Goal: Task Accomplishment & Management: Manage account settings

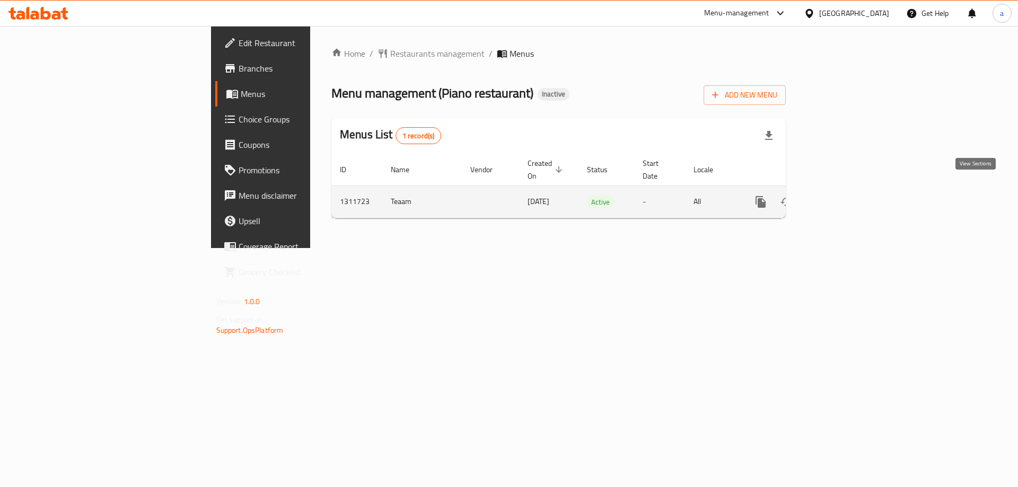
click at [843, 196] on icon "enhanced table" at bounding box center [837, 202] width 13 height 13
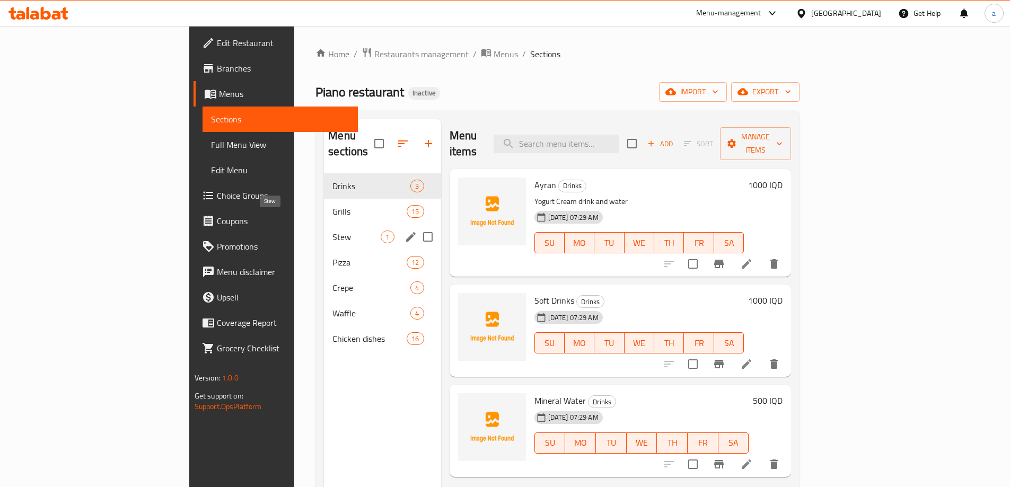
click at [332, 231] on span "Stew" at bounding box center [356, 237] width 48 height 13
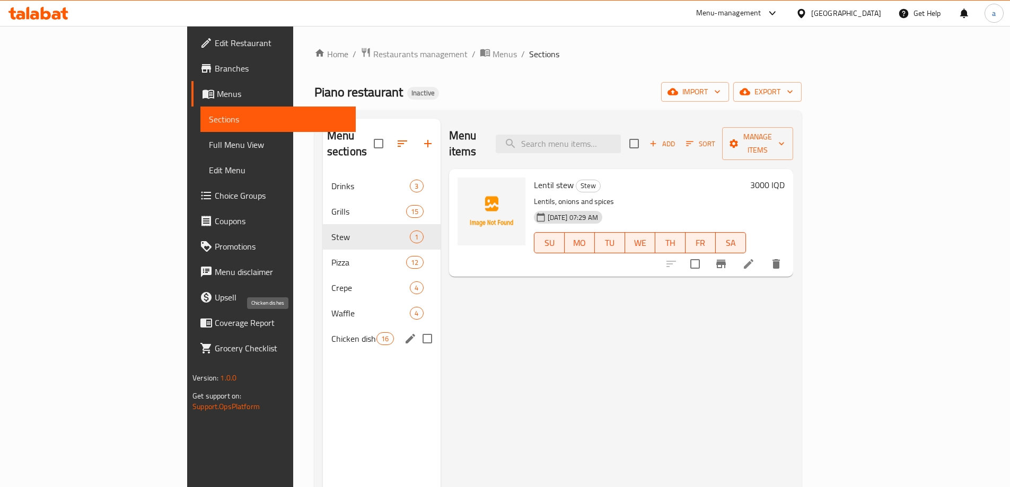
click at [331, 332] on span "Chicken dishes" at bounding box center [353, 338] width 45 height 13
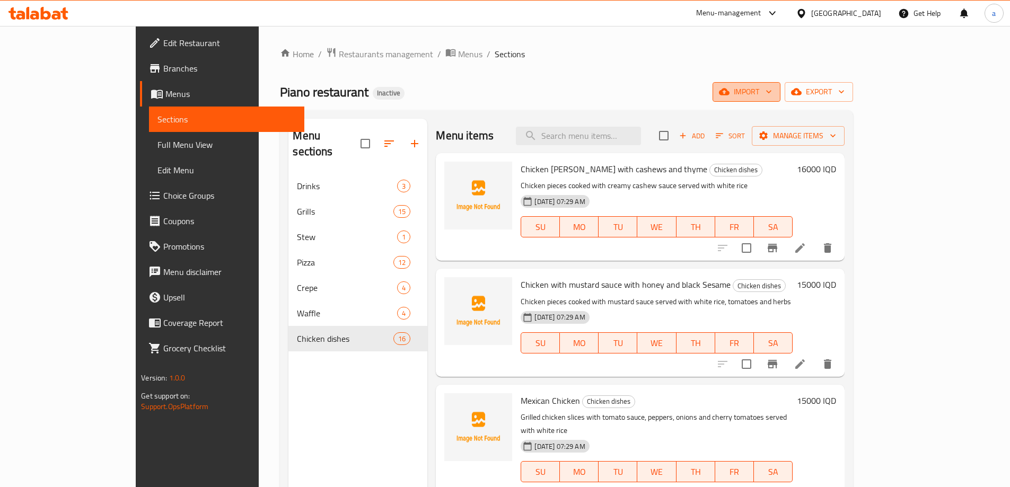
click at [772, 90] on span "import" at bounding box center [746, 91] width 51 height 13
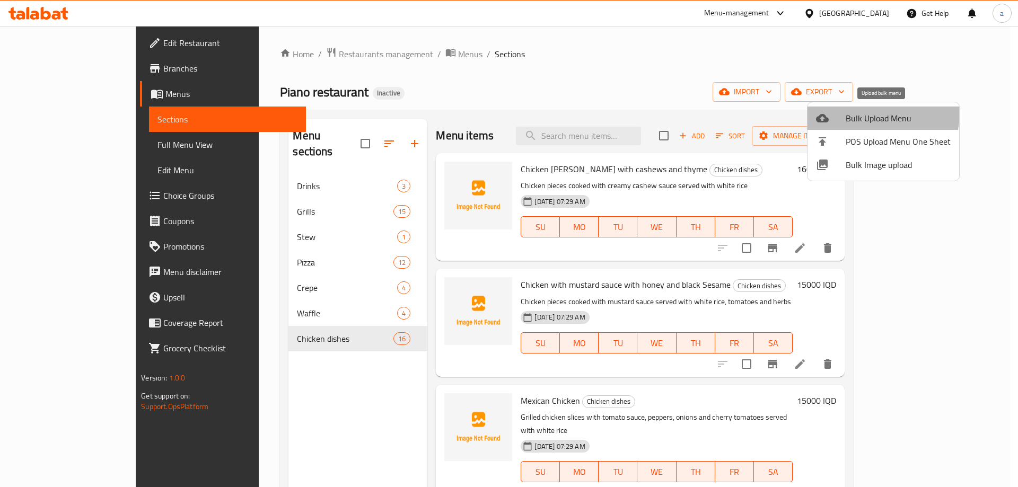
click at [871, 113] on span "Bulk Upload Menu" at bounding box center [897, 118] width 105 height 13
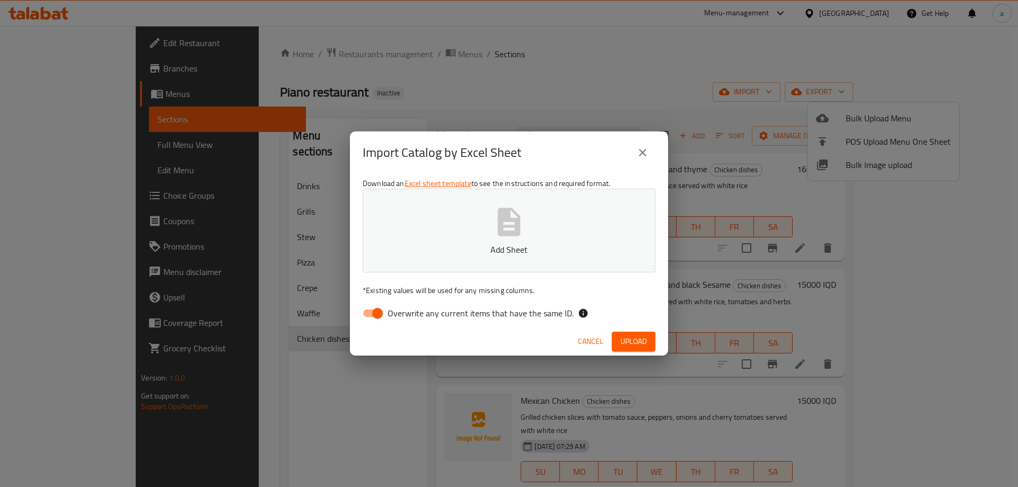
click at [372, 313] on input "Overwrite any current items that have the same ID." at bounding box center [377, 313] width 60 height 20
checkbox input "false"
click at [395, 248] on p "Add Sheet" at bounding box center [509, 249] width 260 height 13
click at [647, 152] on icon "close" at bounding box center [642, 152] width 13 height 13
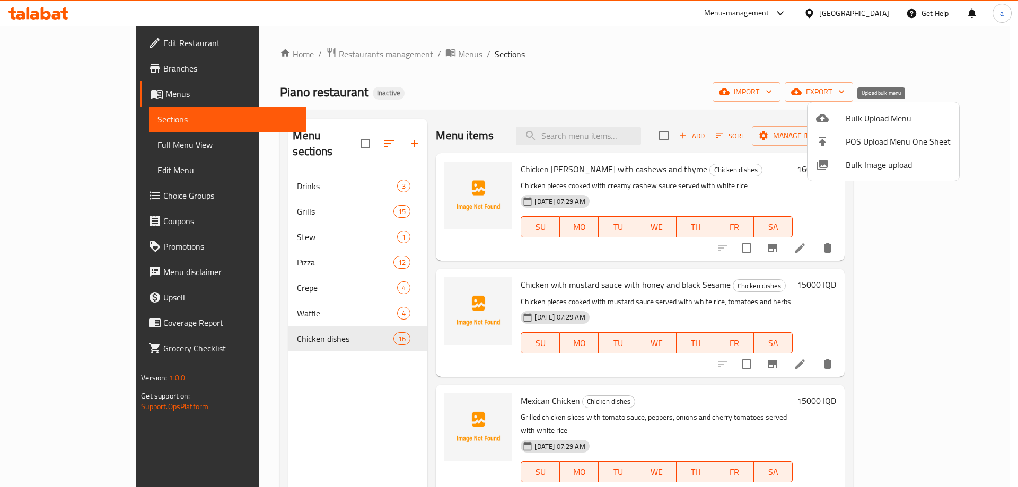
click at [883, 115] on span "Bulk Upload Menu" at bounding box center [897, 118] width 105 height 13
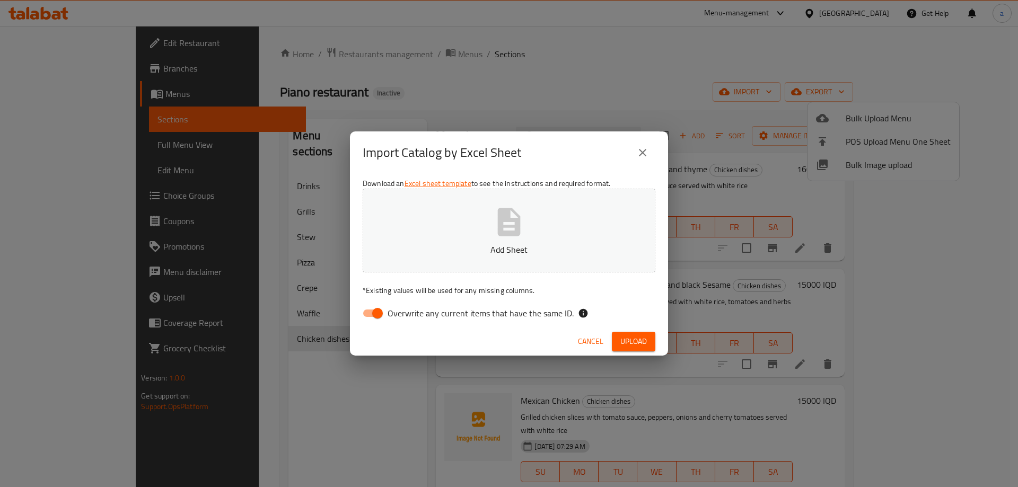
click at [392, 310] on span "Overwrite any current items that have the same ID." at bounding box center [480, 313] width 186 height 13
click at [392, 310] on input "Overwrite any current items that have the same ID." at bounding box center [377, 313] width 60 height 20
checkbox input "false"
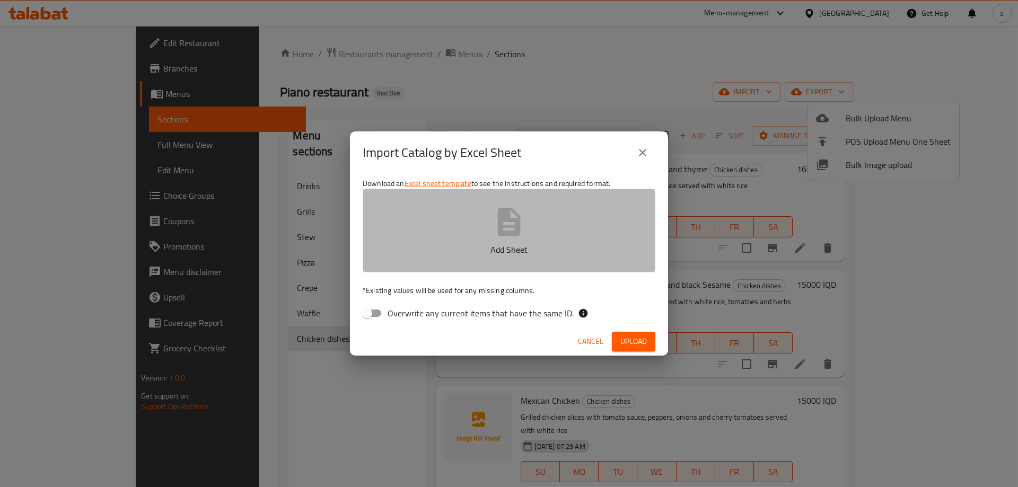
click at [408, 244] on p "Add Sheet" at bounding box center [509, 249] width 260 height 13
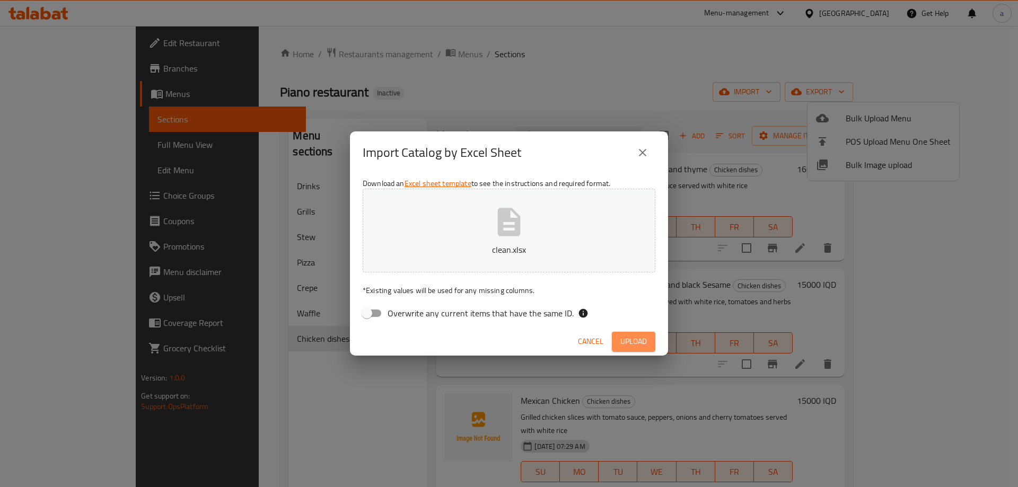
click at [629, 346] on span "Upload" at bounding box center [633, 341] width 27 height 13
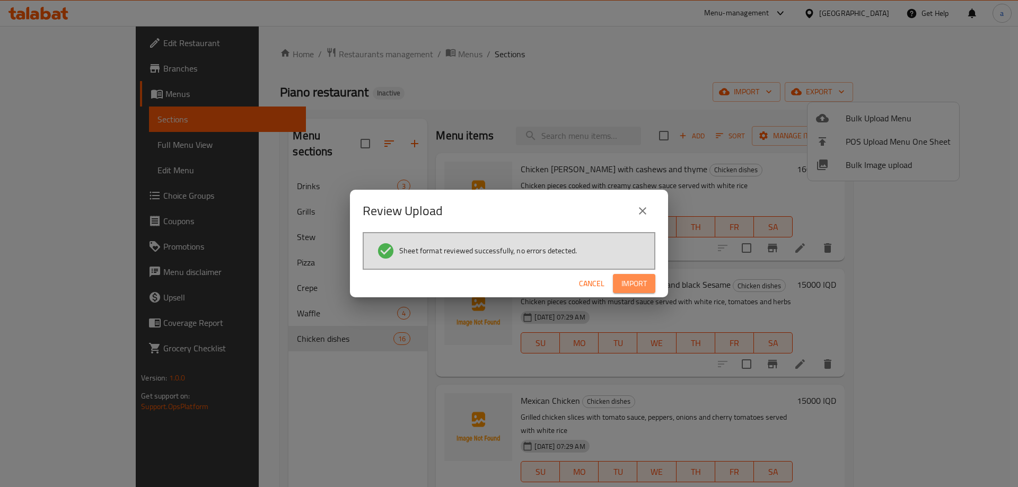
click at [623, 286] on span "Import" at bounding box center [633, 283] width 25 height 13
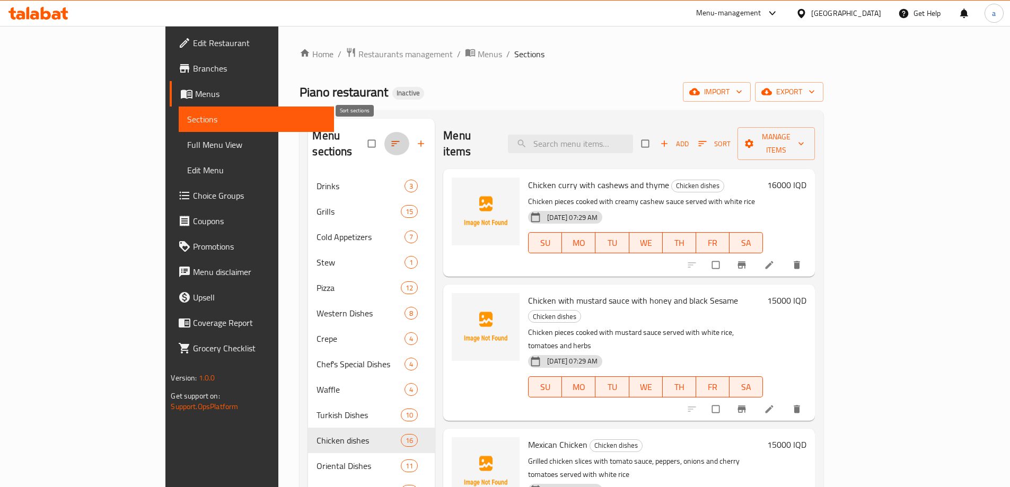
click at [384, 136] on button "button" at bounding box center [396, 143] width 25 height 23
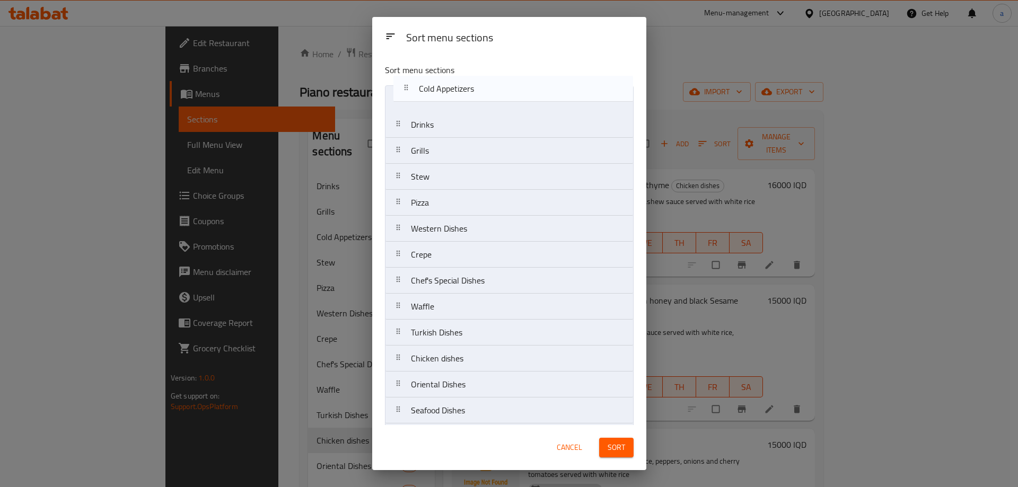
drag, startPoint x: 398, startPoint y: 156, endPoint x: 406, endPoint y: 91, distance: 65.7
click at [406, 91] on nav "Drinks Grills Cold Appetizers Stew Pizza Western Dishes Crepe Chef's Special Di…" at bounding box center [509, 267] width 249 height 365
drag, startPoint x: 400, startPoint y: 231, endPoint x: 405, endPoint y: 122, distance: 109.3
click at [405, 122] on nav "Cold Appetizers Drinks Grills Stew Pizza Western Dishes Crepe Chef's Special Di…" at bounding box center [509, 267] width 249 height 365
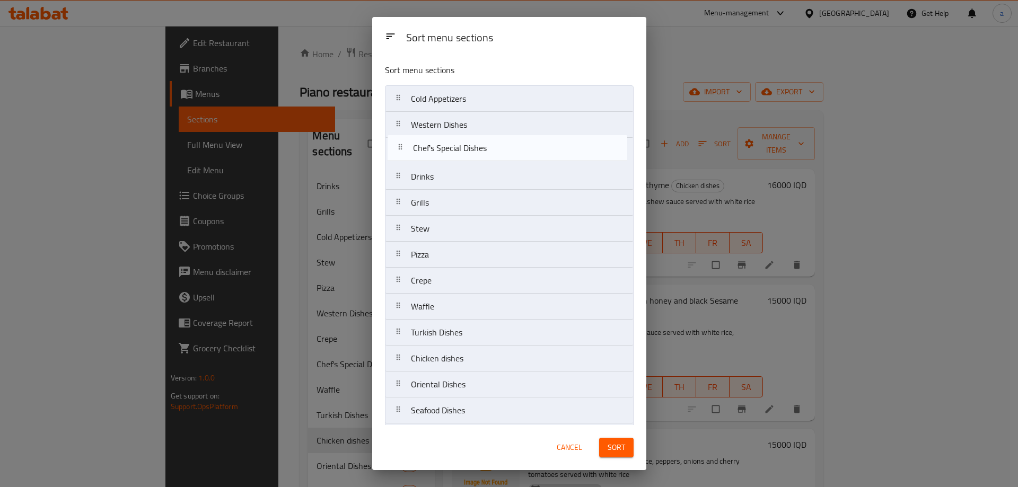
drag, startPoint x: 402, startPoint y: 284, endPoint x: 404, endPoint y: 147, distance: 136.8
click at [404, 147] on nav "Cold Appetizers Western Dishes Drinks Grills Stew Pizza Crepe Chef's Special Di…" at bounding box center [509, 267] width 249 height 365
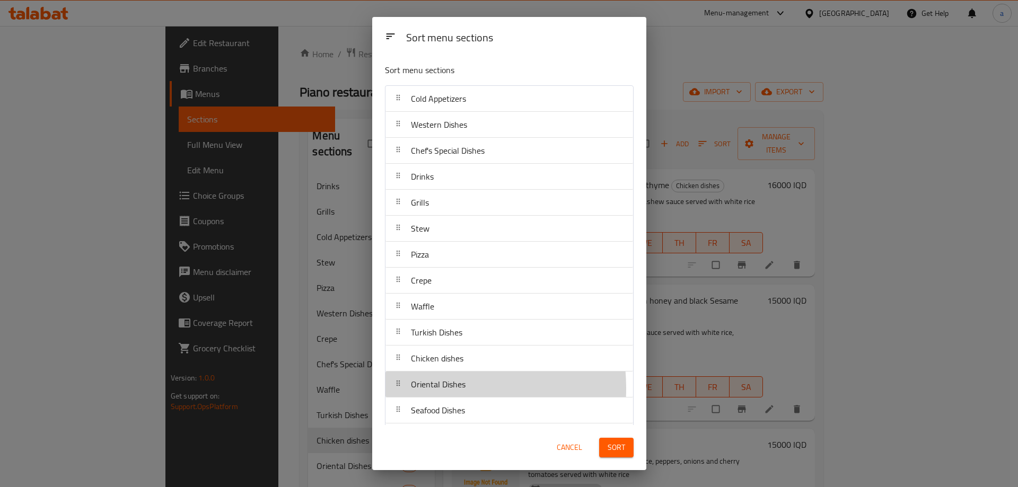
scroll to position [2, 0]
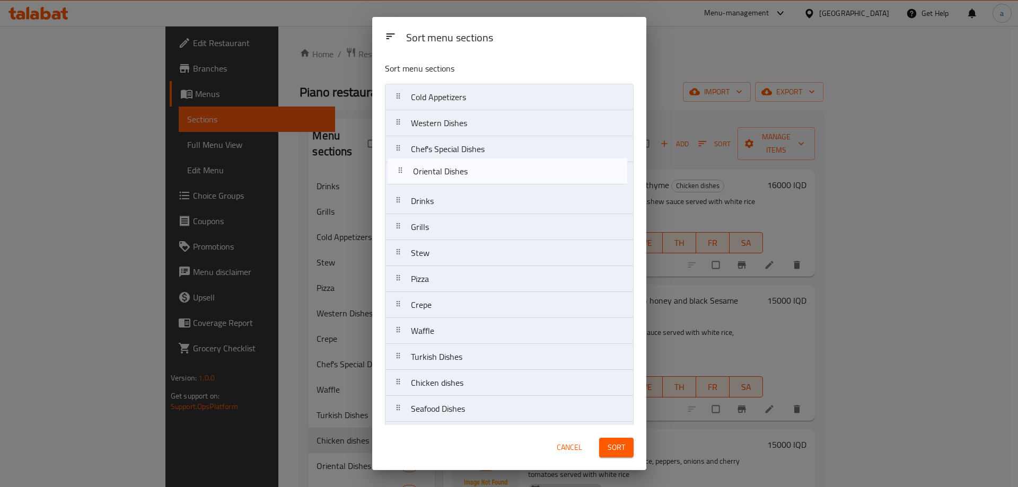
drag, startPoint x: 403, startPoint y: 388, endPoint x: 404, endPoint y: 173, distance: 215.7
click at [404, 173] on nav "Cold Appetizers Western Dishes Chef's Special Dishes Drinks Grills Stew Pizza C…" at bounding box center [509, 266] width 249 height 365
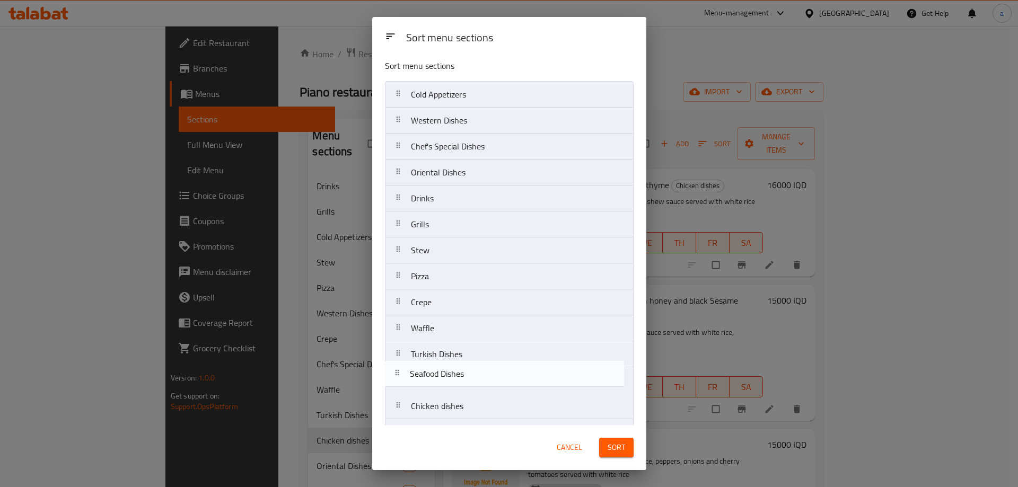
scroll to position [4, 0]
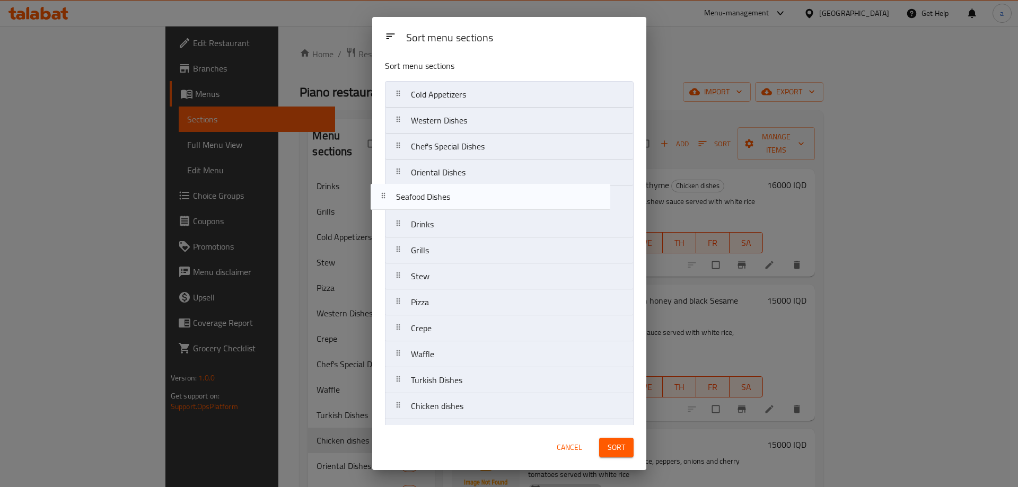
drag, startPoint x: 401, startPoint y: 415, endPoint x: 386, endPoint y: 187, distance: 228.9
click at [386, 187] on nav "Cold Appetizers Western Dishes Chef's Special Dishes Oriental Dishes Drinks Gri…" at bounding box center [509, 263] width 249 height 365
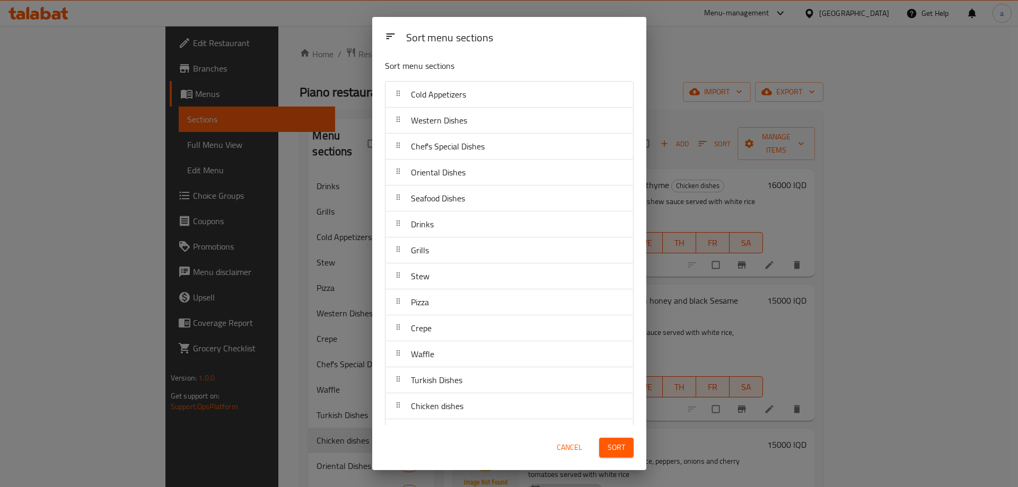
scroll to position [6, 0]
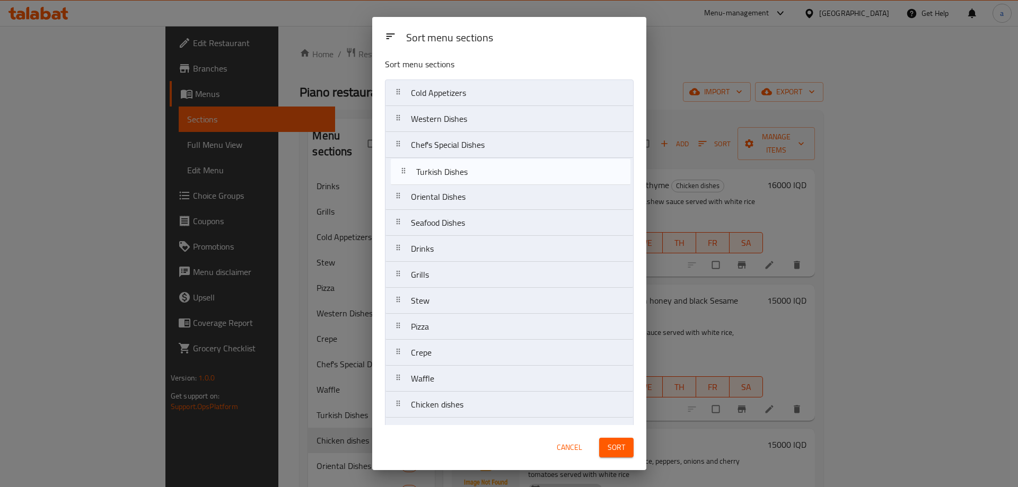
drag, startPoint x: 401, startPoint y: 383, endPoint x: 406, endPoint y: 169, distance: 214.7
click at [406, 169] on nav "Cold Appetizers Western Dishes Chef's Special Dishes Oriental Dishes Seafood Di…" at bounding box center [509, 262] width 249 height 365
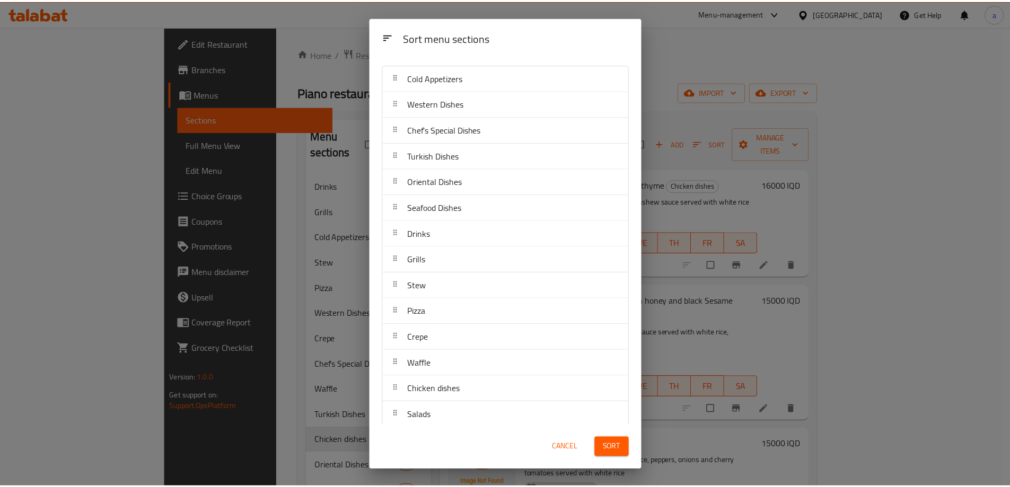
scroll to position [29, 0]
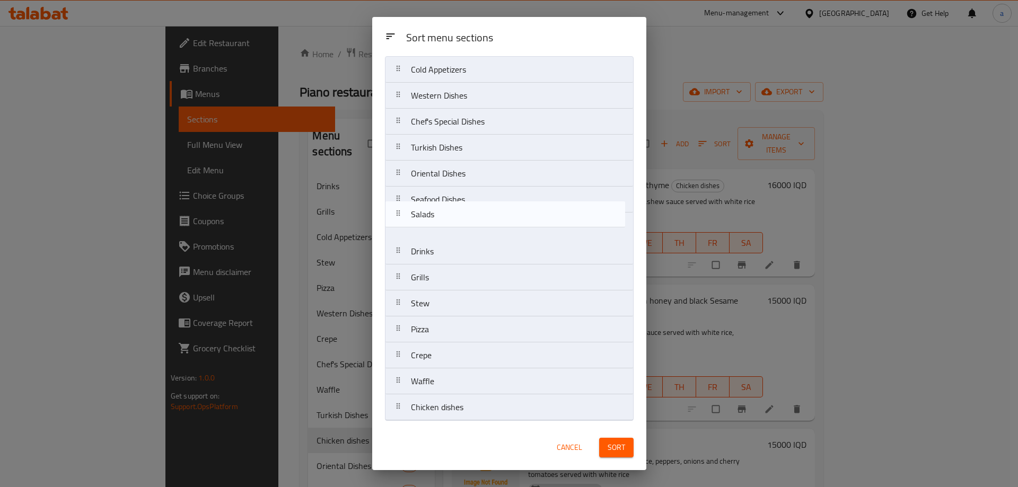
drag, startPoint x: 400, startPoint y: 417, endPoint x: 399, endPoint y: 215, distance: 202.5
click at [399, 215] on nav "Cold Appetizers Western Dishes Chef's Special Dishes Turkish Dishes Oriental Di…" at bounding box center [509, 238] width 249 height 365
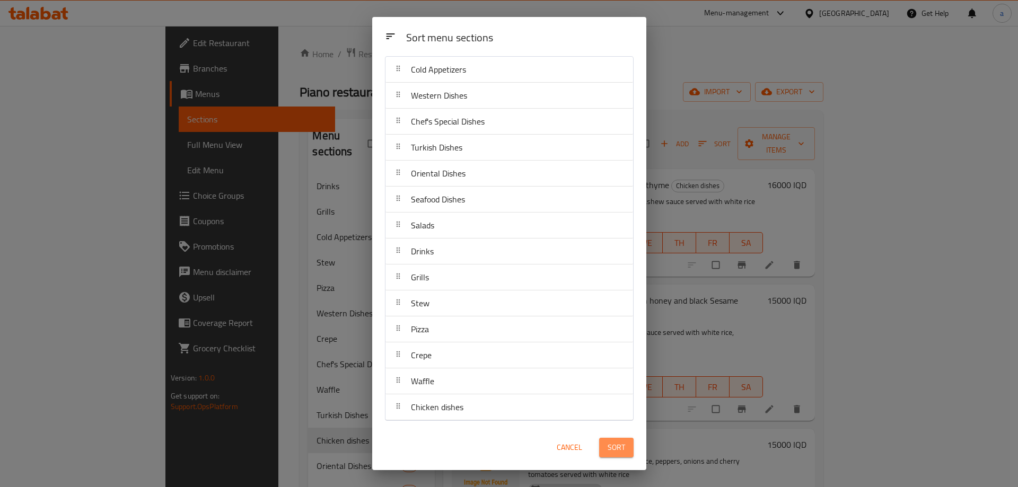
click at [610, 452] on span "Sort" at bounding box center [615, 447] width 17 height 13
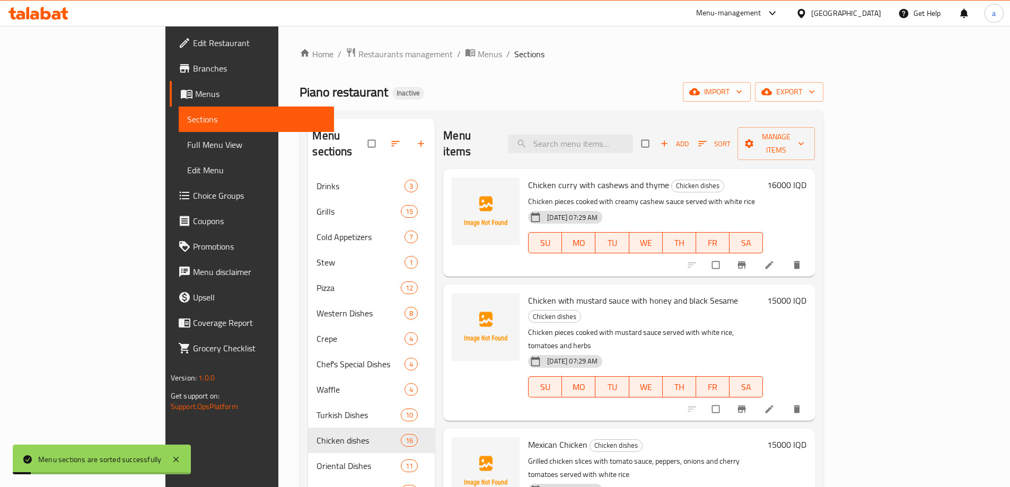
click at [179, 137] on link "Full Menu View" at bounding box center [256, 144] width 155 height 25
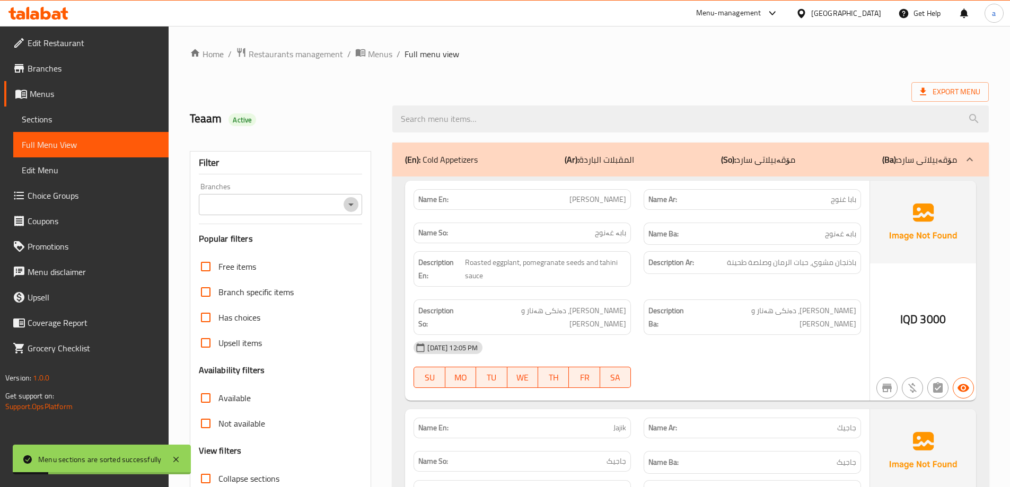
click at [353, 209] on icon "Open" at bounding box center [351, 204] width 13 height 13
click at [90, 117] on span "Sections" at bounding box center [91, 119] width 138 height 13
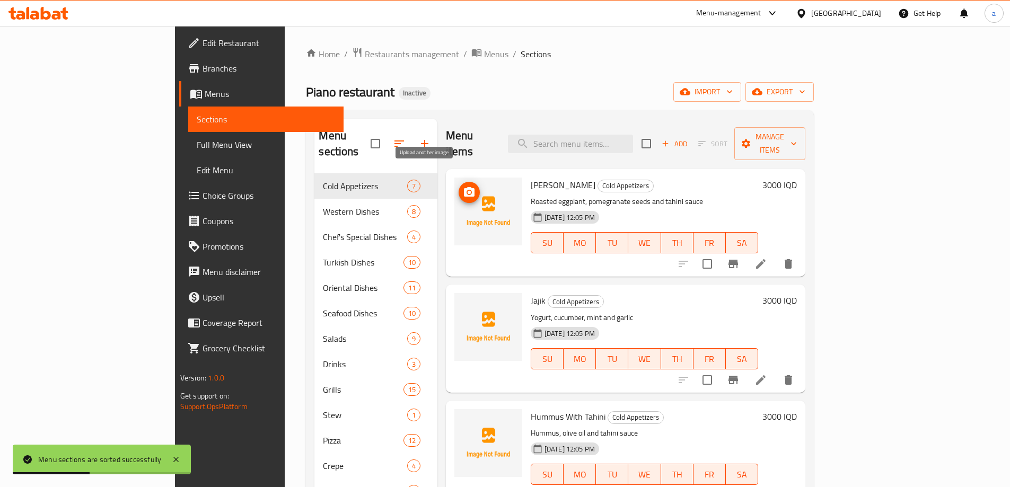
click at [458, 183] on button "upload picture" at bounding box center [468, 192] width 21 height 21
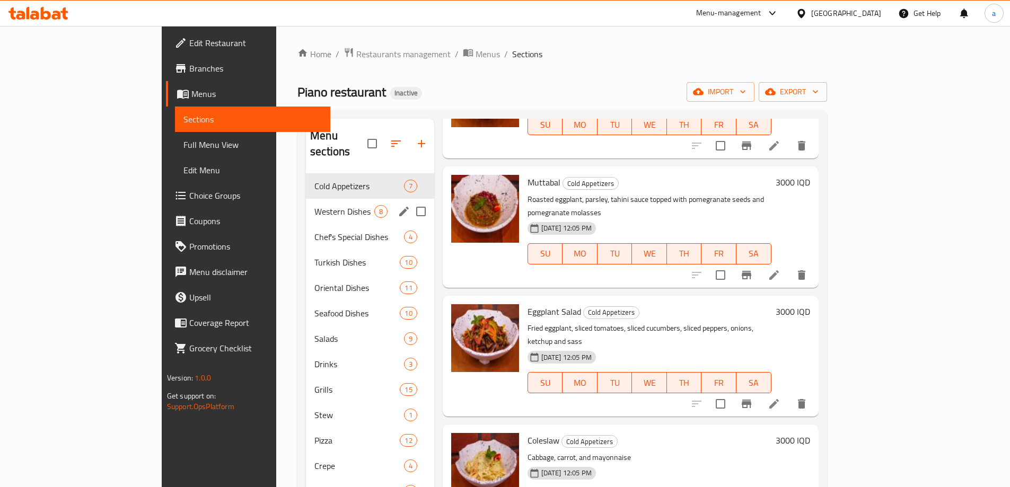
click at [314, 205] on span "Western Dishes" at bounding box center [343, 211] width 59 height 13
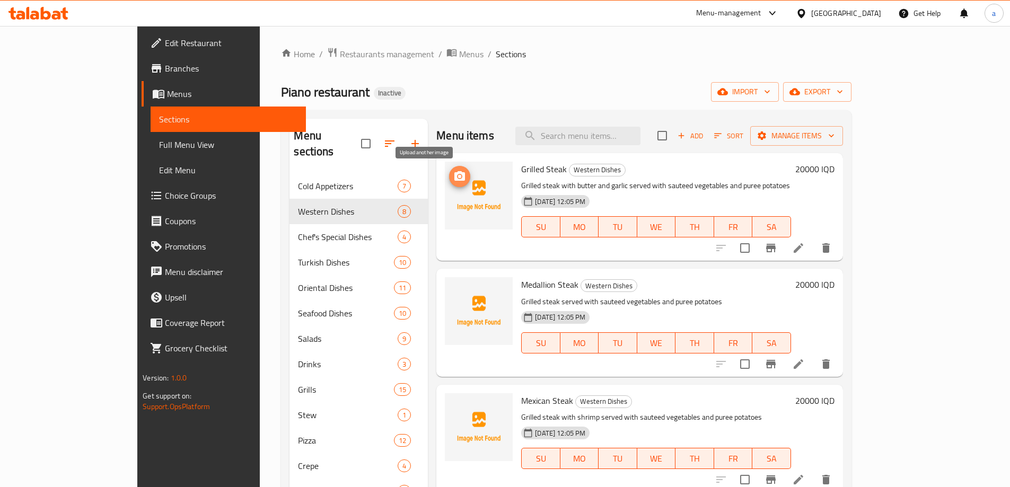
click at [454, 173] on icon "upload picture" at bounding box center [459, 176] width 11 height 10
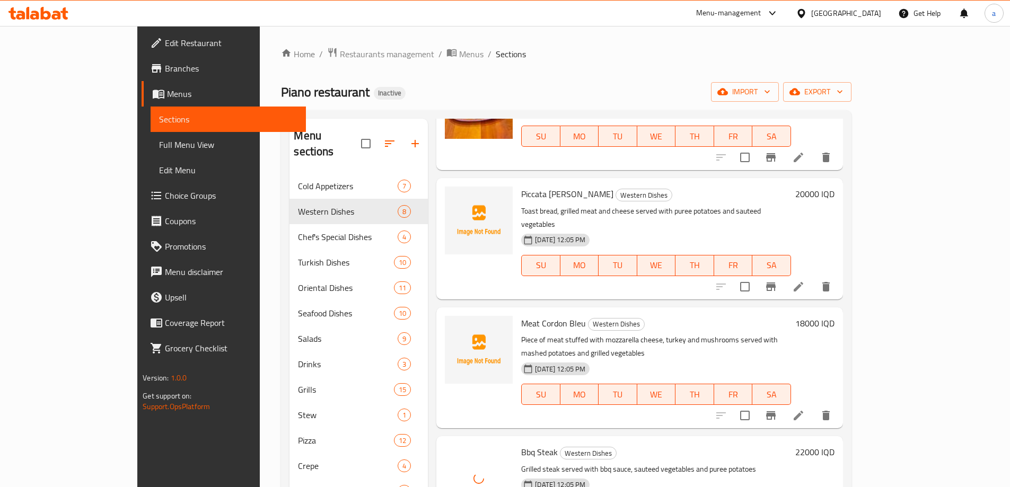
scroll to position [307, 0]
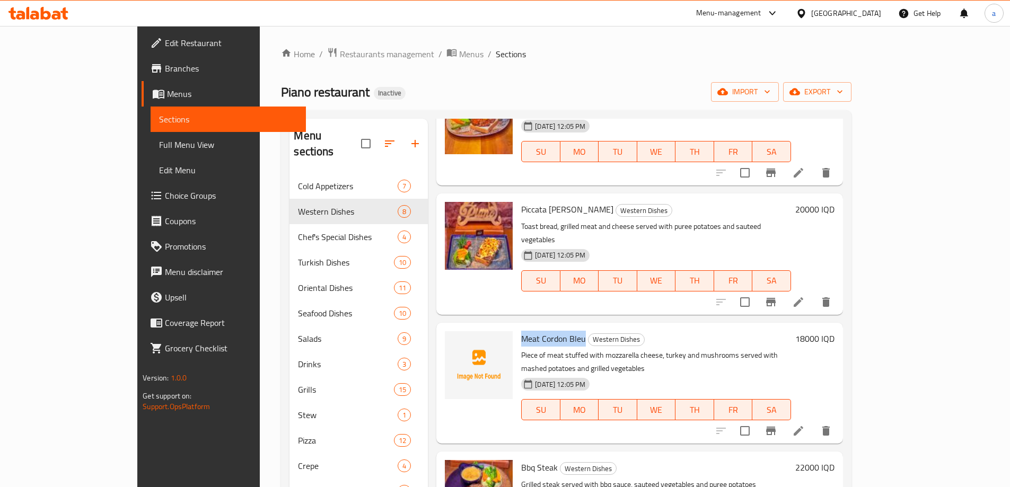
drag, startPoint x: 483, startPoint y: 326, endPoint x: 550, endPoint y: 331, distance: 67.0
click at [550, 331] on div "Meat Cordon Bleu Western Dishes Piece of meat stuffed with mozzarella cheese, t…" at bounding box center [656, 383] width 278 height 112
copy span "Meat Cordon Bleu"
click at [404, 81] on div "Home / Restaurants management / Menus / Sections Piano restaurant Inactive impo…" at bounding box center [566, 330] width 570 height 567
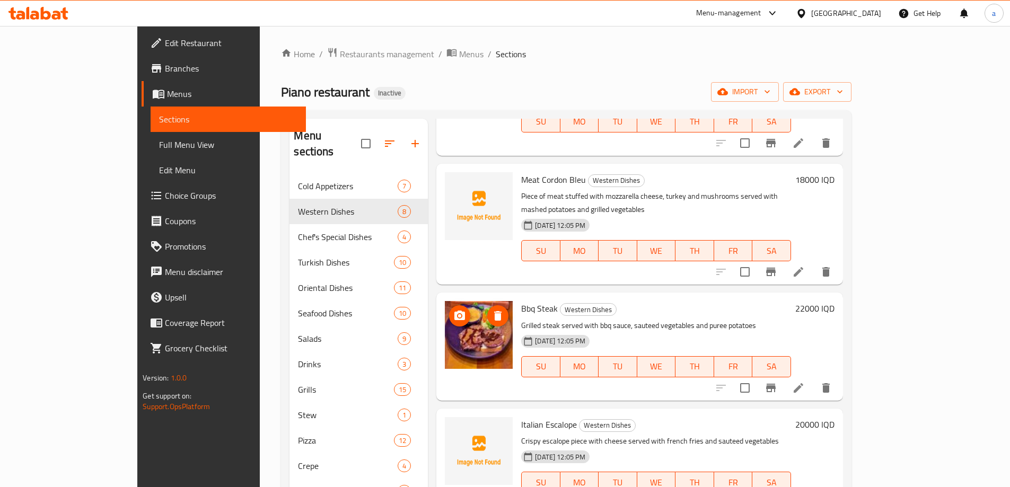
scroll to position [148, 0]
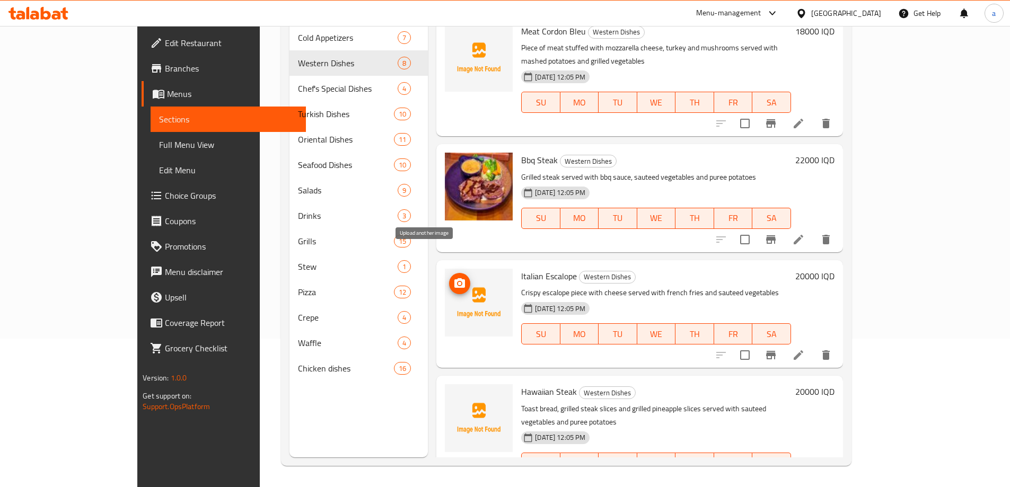
click at [454, 278] on icon "upload picture" at bounding box center [459, 283] width 11 height 10
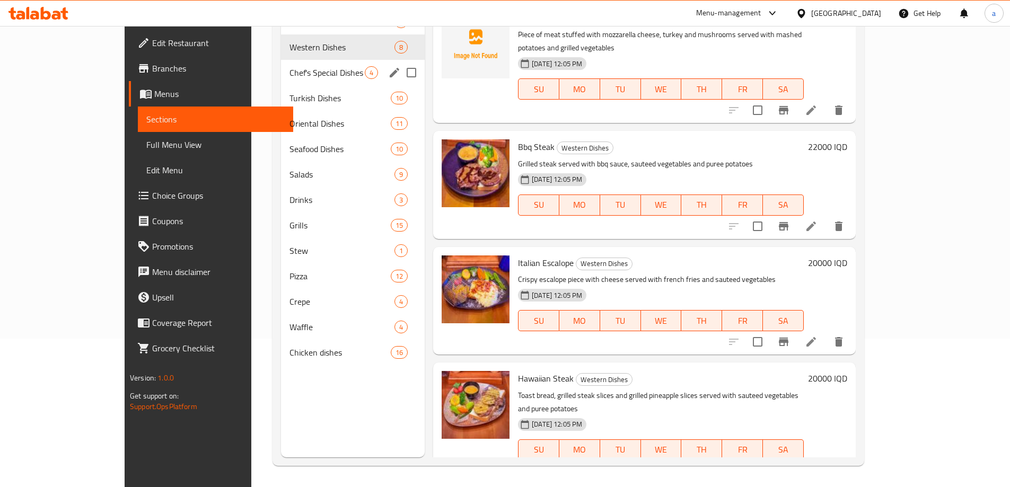
click at [281, 84] on div "Chef's Special Dishes 4" at bounding box center [353, 72] width 144 height 25
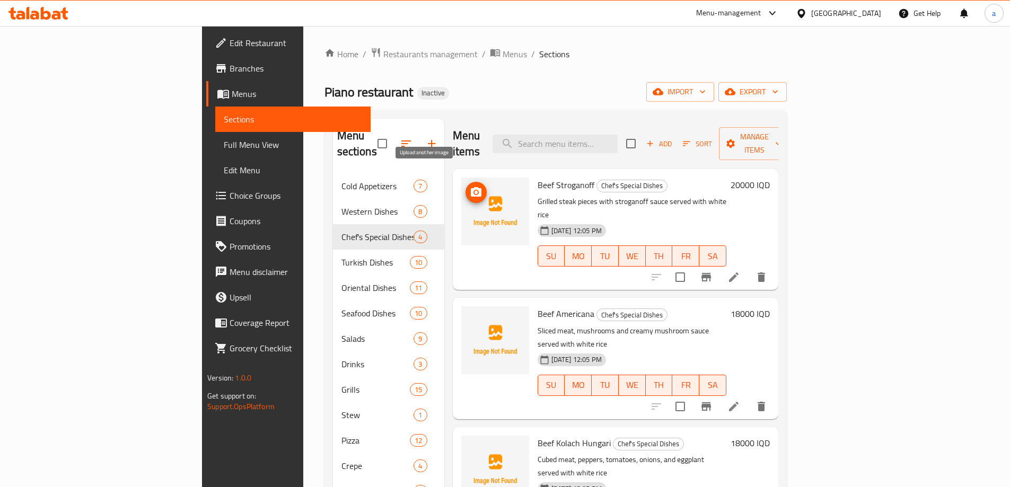
click at [470, 186] on icon "upload picture" at bounding box center [476, 192] width 13 height 13
click at [474, 191] on circle "upload picture" at bounding box center [475, 192] width 3 height 3
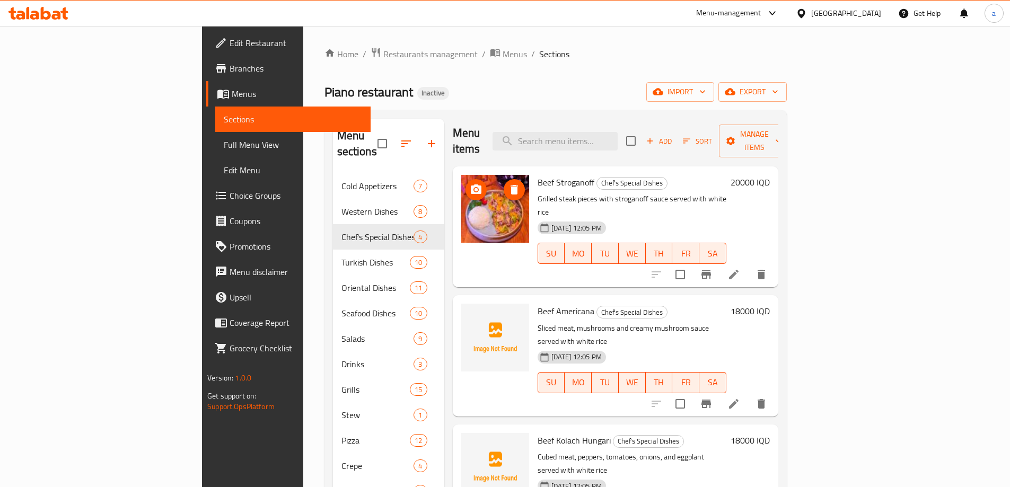
scroll to position [148, 0]
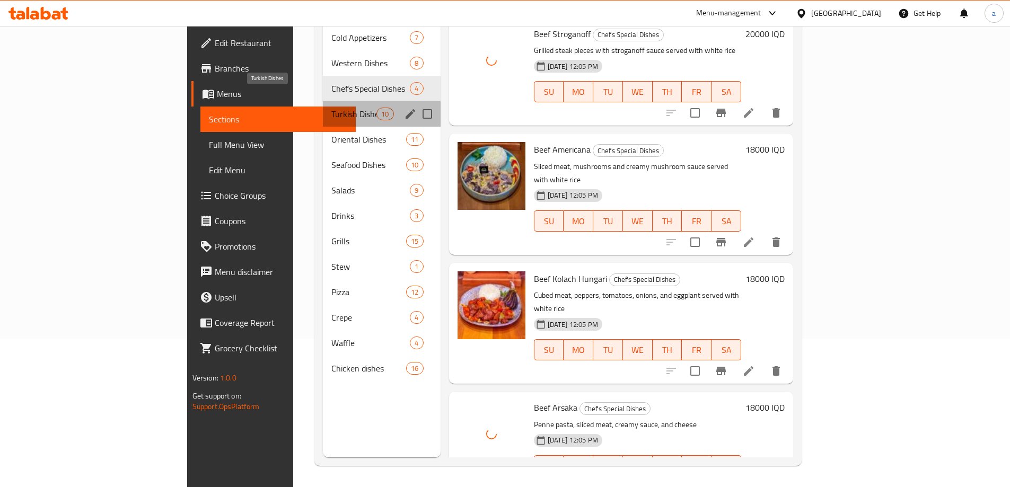
click at [331, 108] on span "Turkish Dishes" at bounding box center [353, 114] width 45 height 13
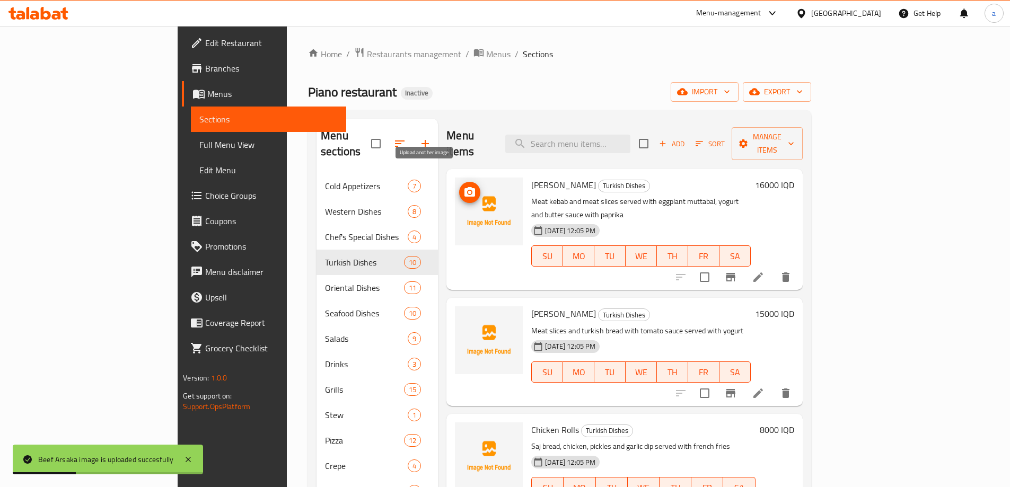
click at [464, 187] on icon "upload picture" at bounding box center [469, 192] width 11 height 10
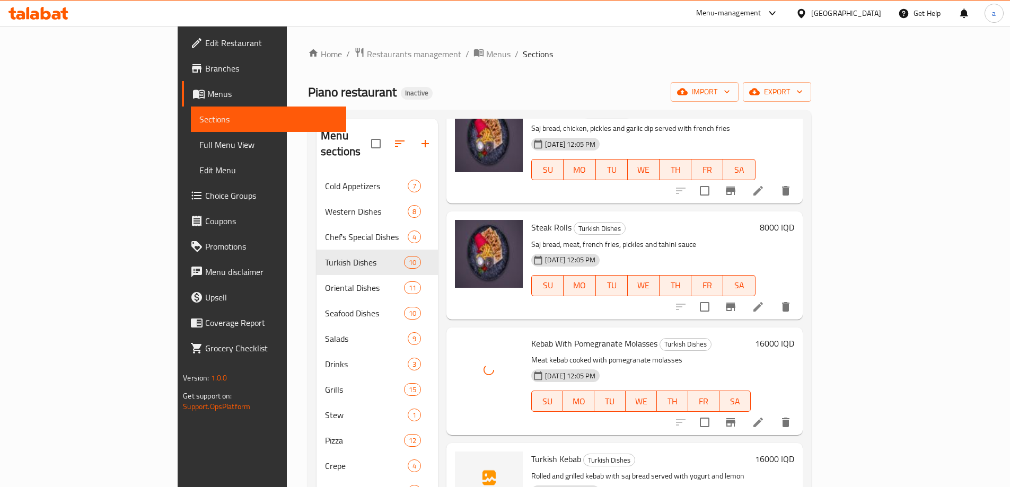
scroll to position [477, 0]
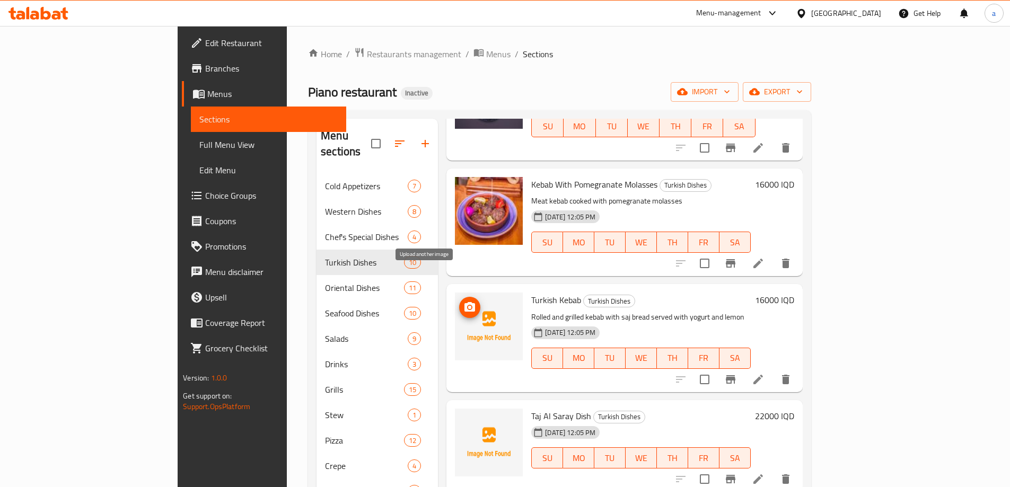
click at [464, 302] on icon "upload picture" at bounding box center [469, 307] width 11 height 10
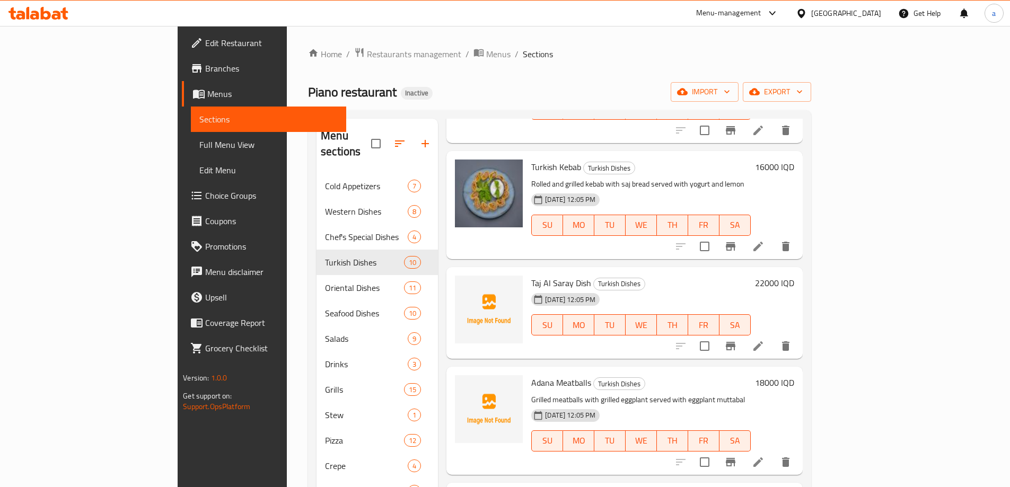
scroll to position [636, 0]
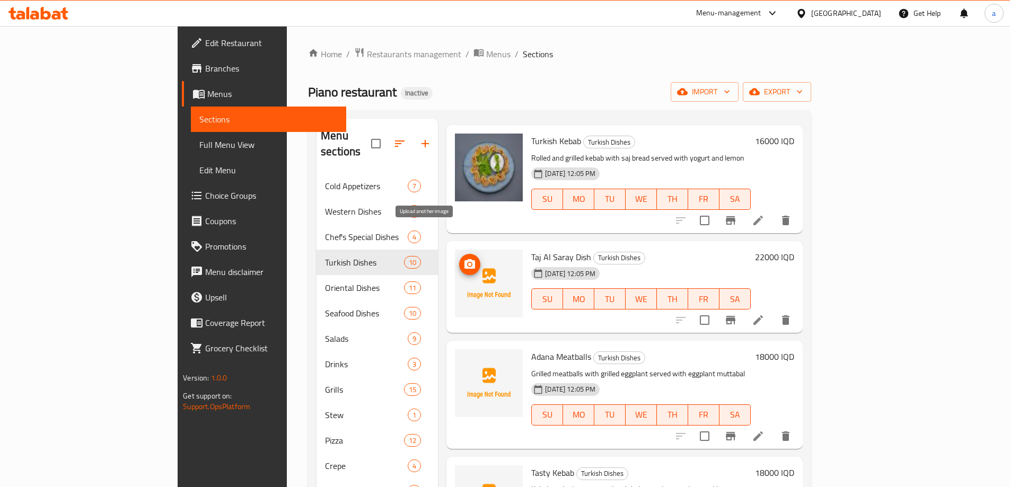
click at [464, 259] on icon "upload picture" at bounding box center [469, 264] width 11 height 10
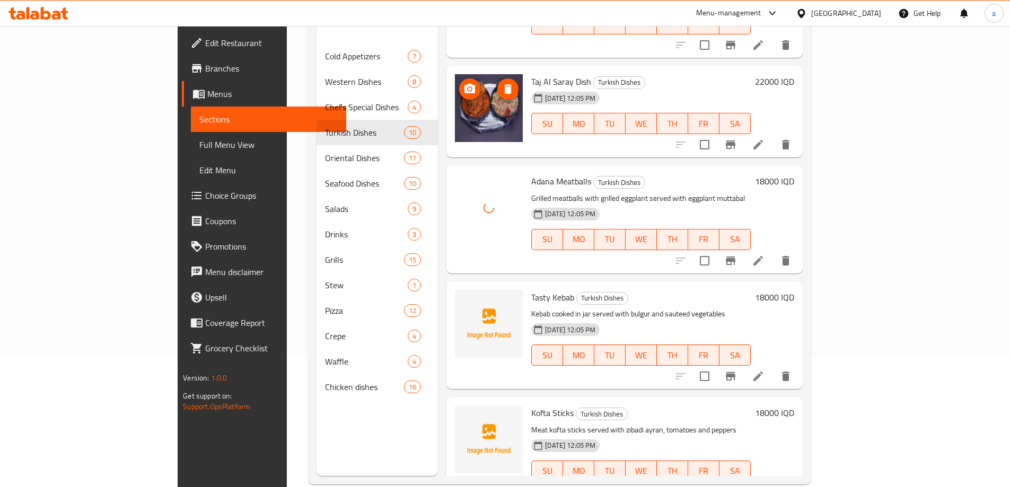
scroll to position [148, 0]
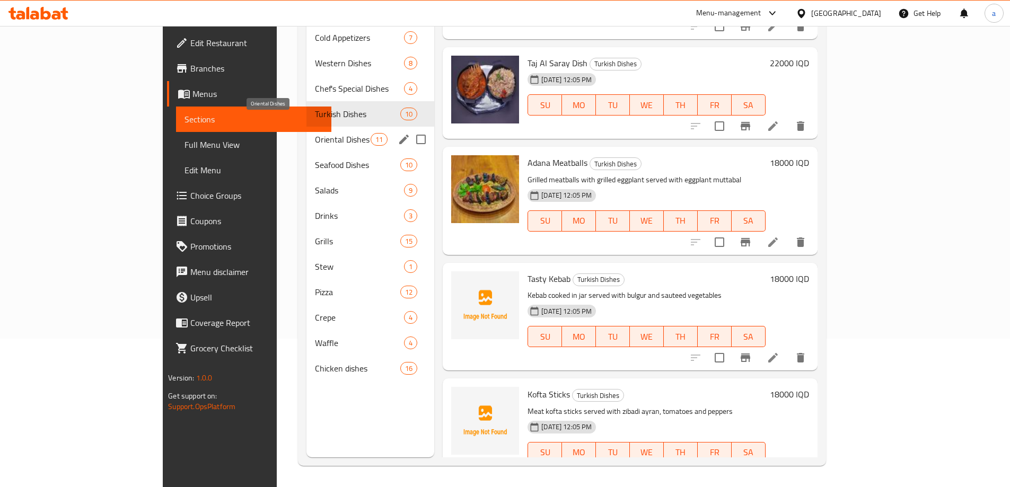
click at [315, 133] on span "Oriental Dishes" at bounding box center [343, 139] width 56 height 13
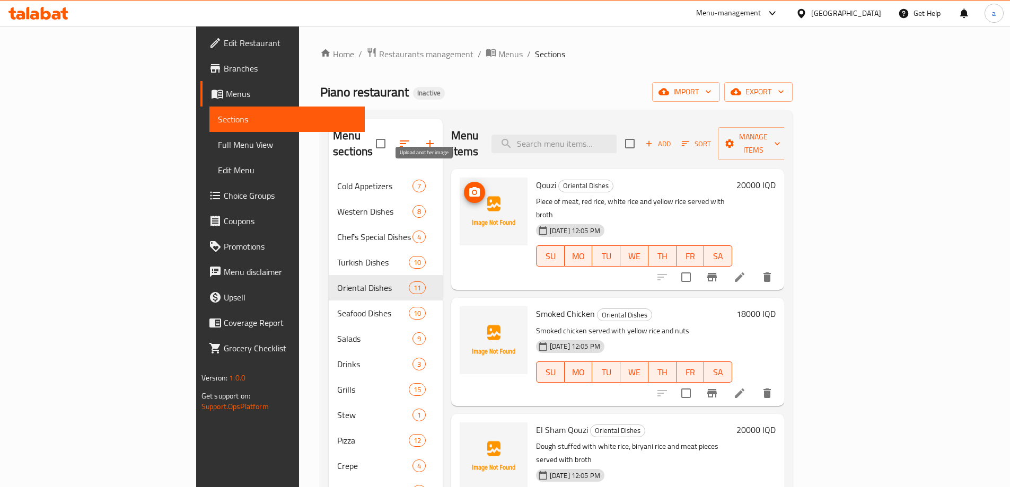
click at [469, 187] on icon "upload picture" at bounding box center [474, 192] width 11 height 10
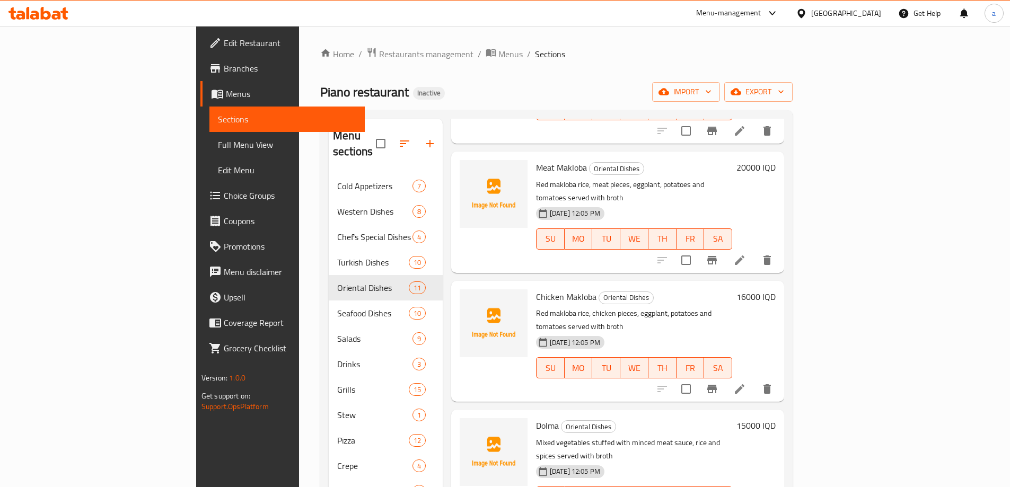
scroll to position [813, 0]
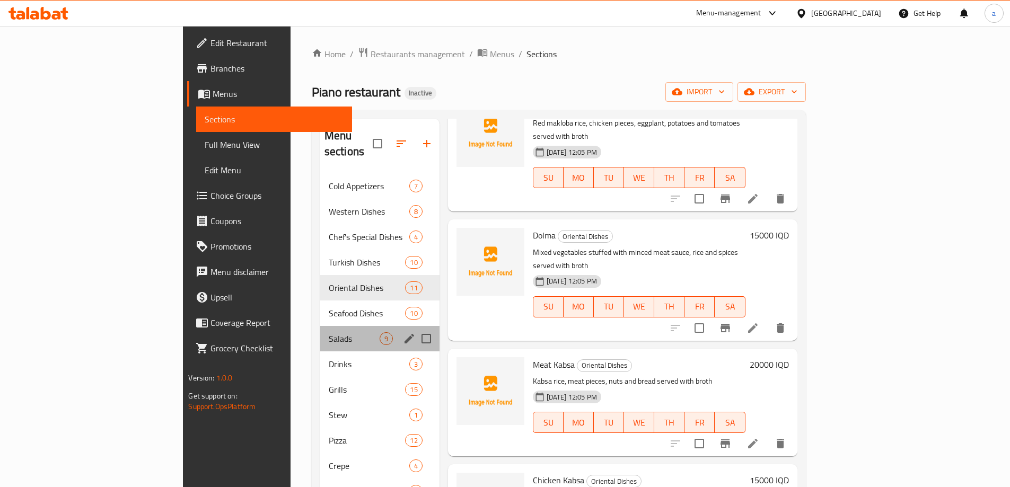
click at [320, 326] on div "Salads 9" at bounding box center [379, 338] width 119 height 25
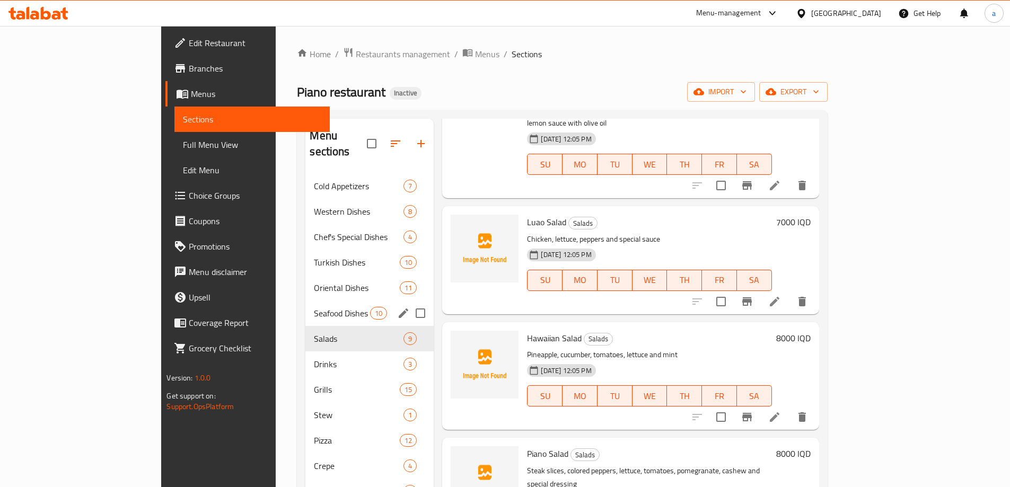
click at [314, 307] on span "Seafood Dishes" at bounding box center [342, 313] width 56 height 13
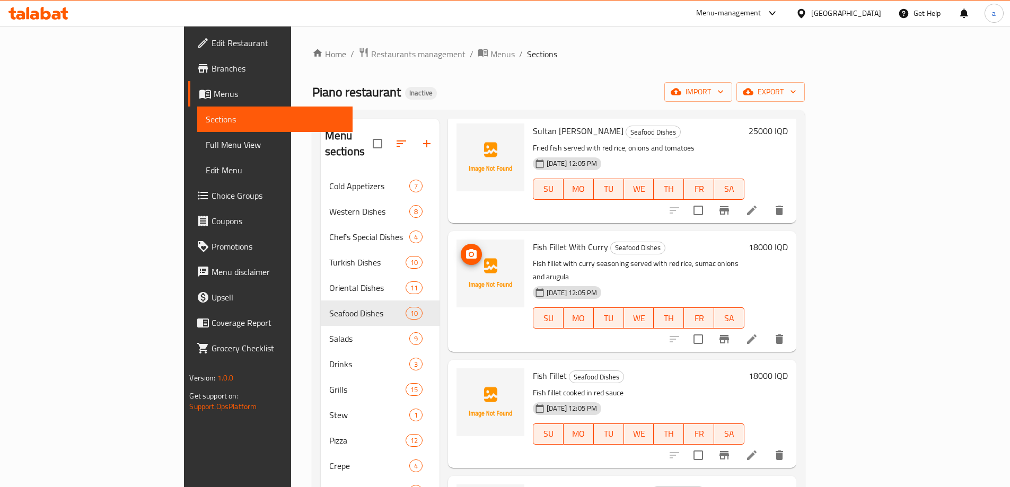
scroll to position [697, 0]
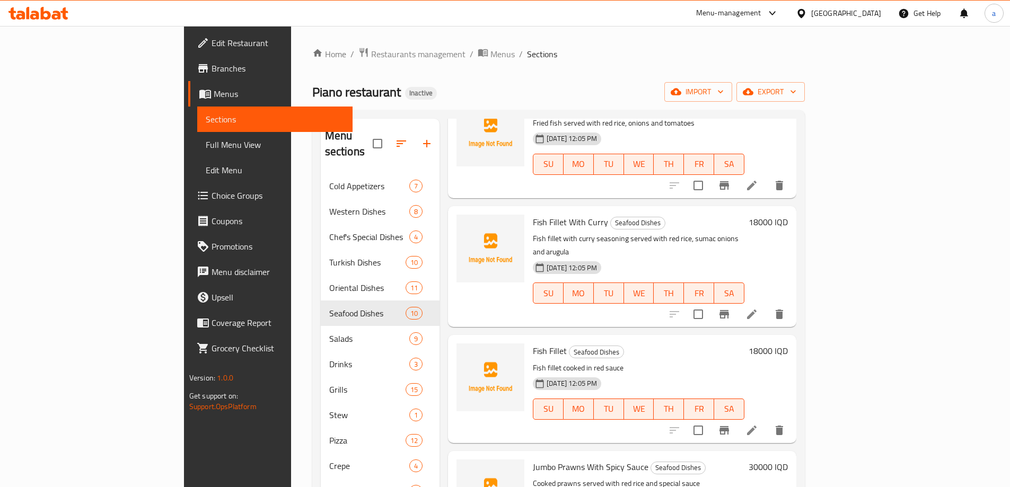
click at [206, 144] on span "Full Menu View" at bounding box center [275, 144] width 138 height 13
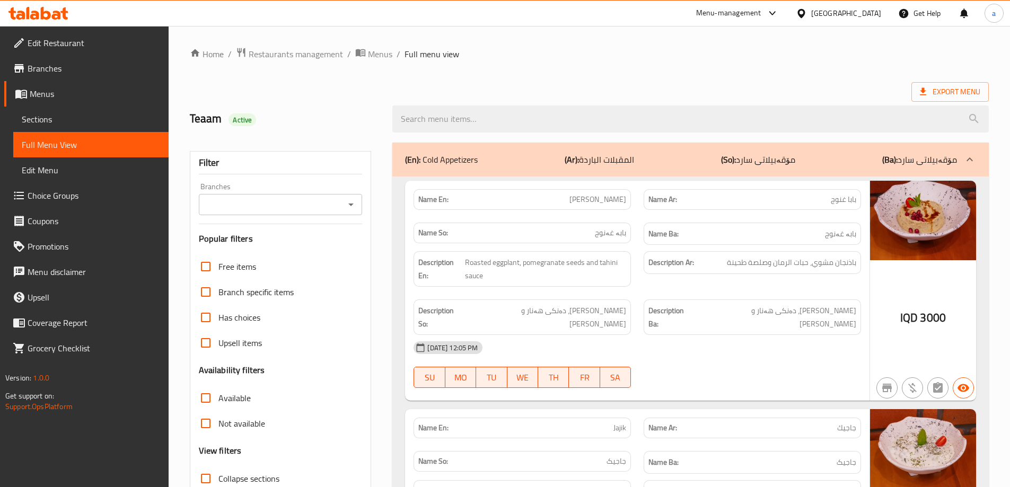
click at [347, 204] on icon "Open" at bounding box center [351, 204] width 13 height 13
click at [348, 203] on icon "Close" at bounding box center [351, 204] width 13 height 13
click at [69, 118] on span "Sections" at bounding box center [91, 119] width 138 height 13
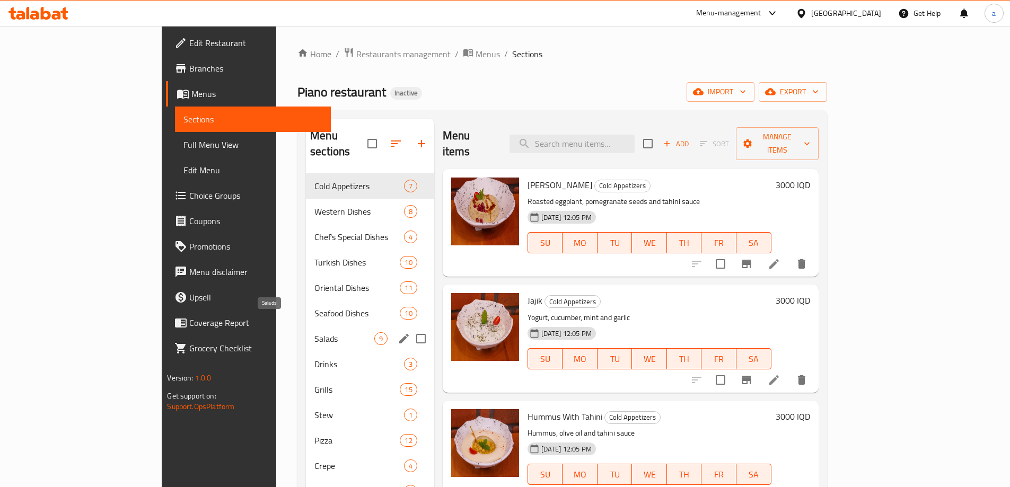
click at [314, 332] on span "Salads" at bounding box center [343, 338] width 59 height 13
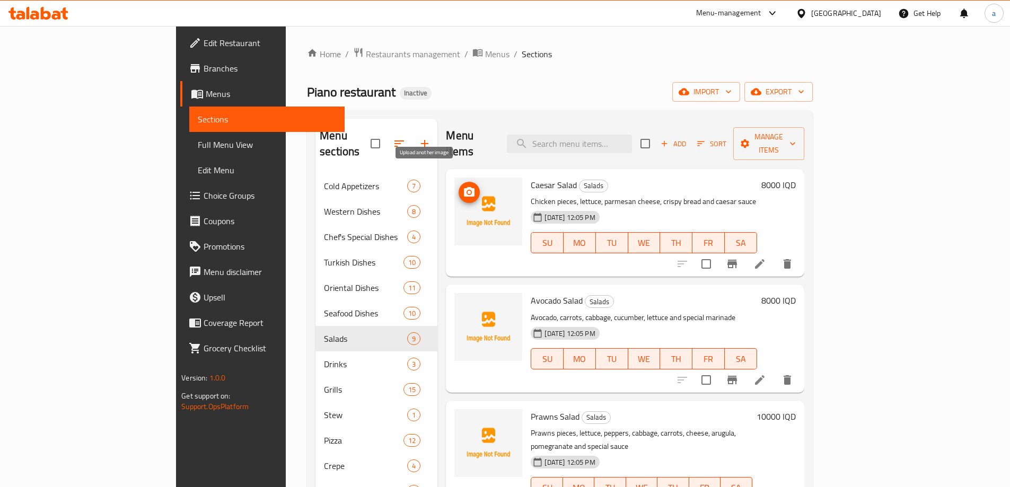
click at [463, 186] on icon "upload picture" at bounding box center [469, 192] width 13 height 13
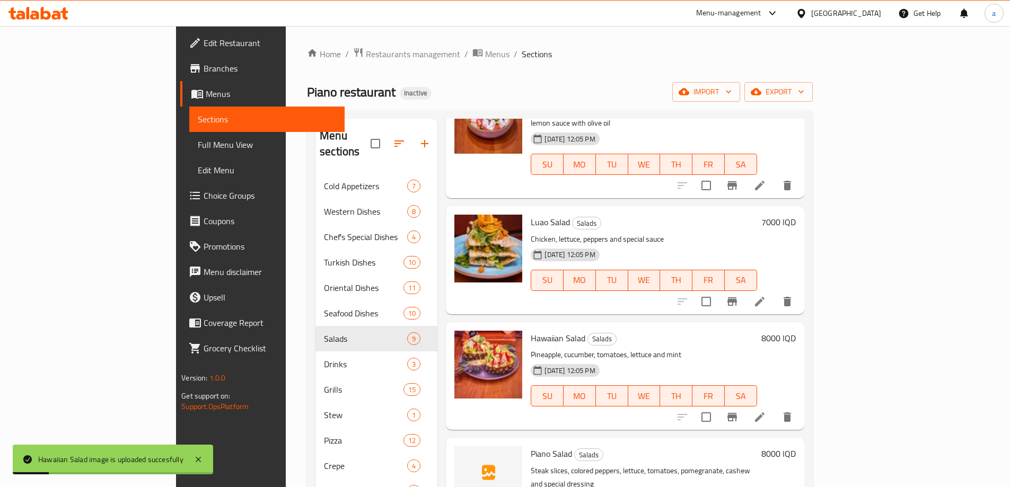
scroll to position [148, 0]
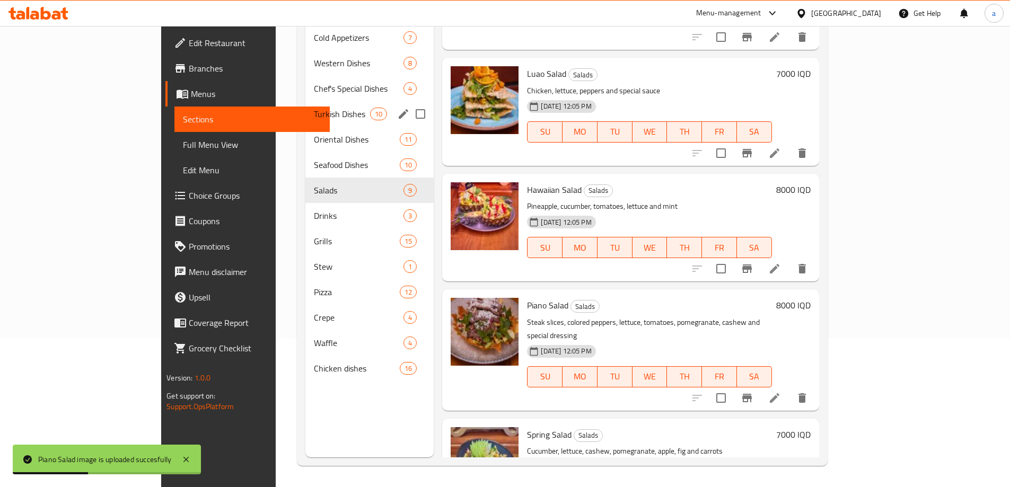
click at [305, 101] on div "Turkish Dishes 10" at bounding box center [369, 113] width 128 height 25
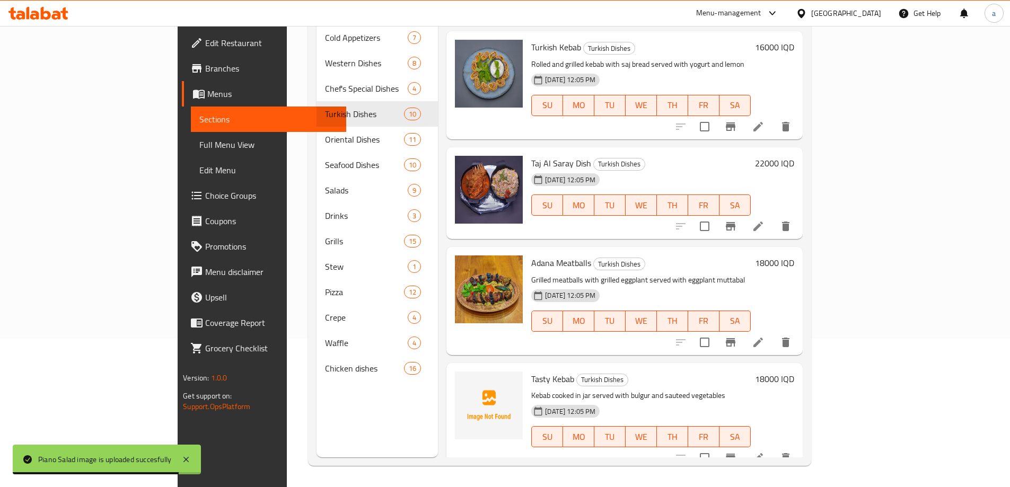
scroll to position [682, 0]
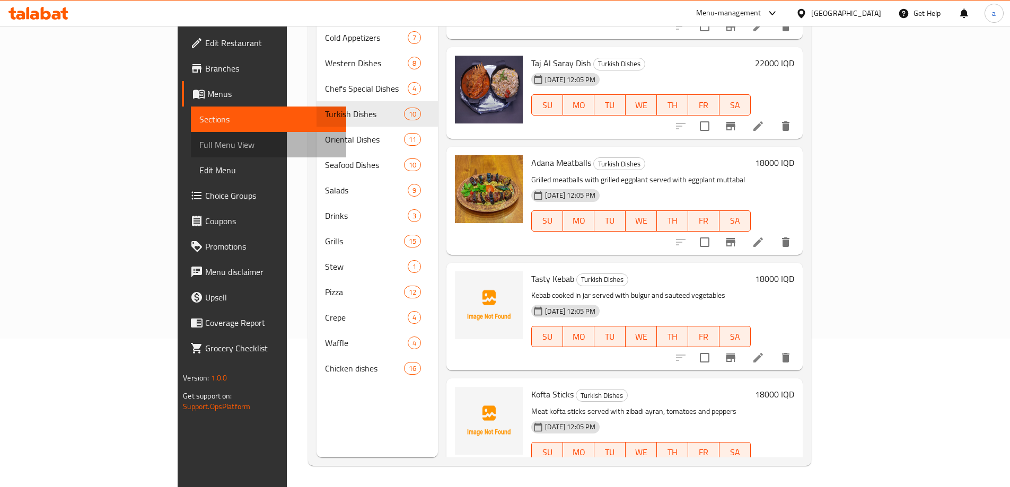
click at [199, 151] on span "Full Menu View" at bounding box center [268, 144] width 138 height 13
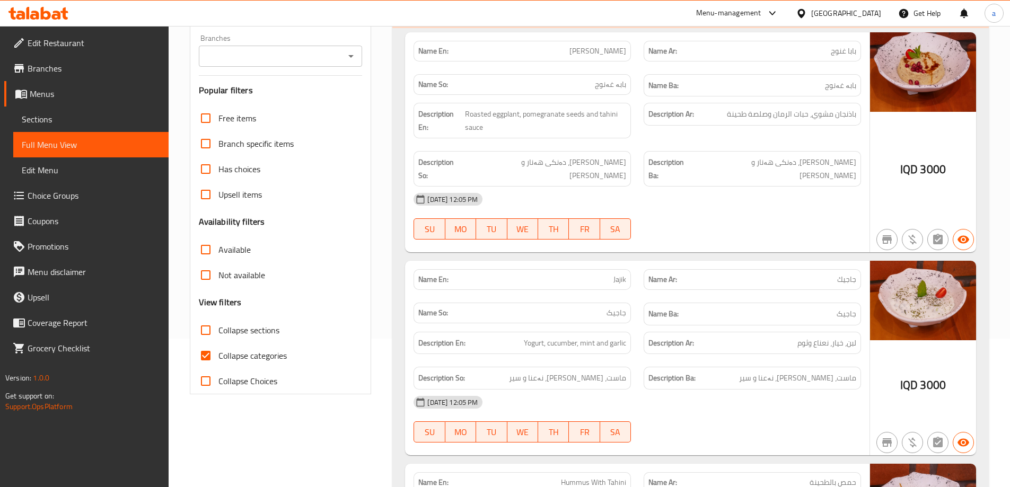
click at [354, 50] on icon "Open" at bounding box center [351, 56] width 13 height 13
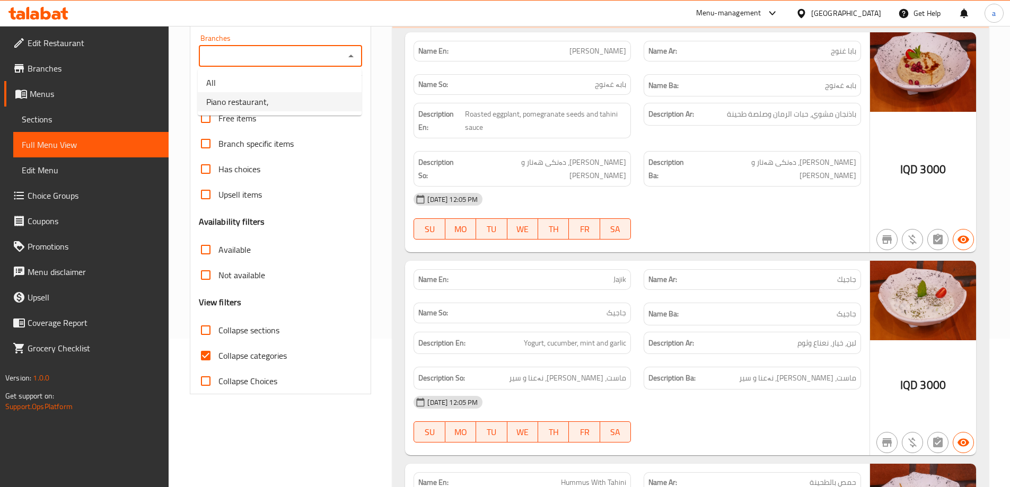
click at [299, 99] on li "Piano restaurant," at bounding box center [280, 101] width 164 height 19
type input "Piano restaurant,"
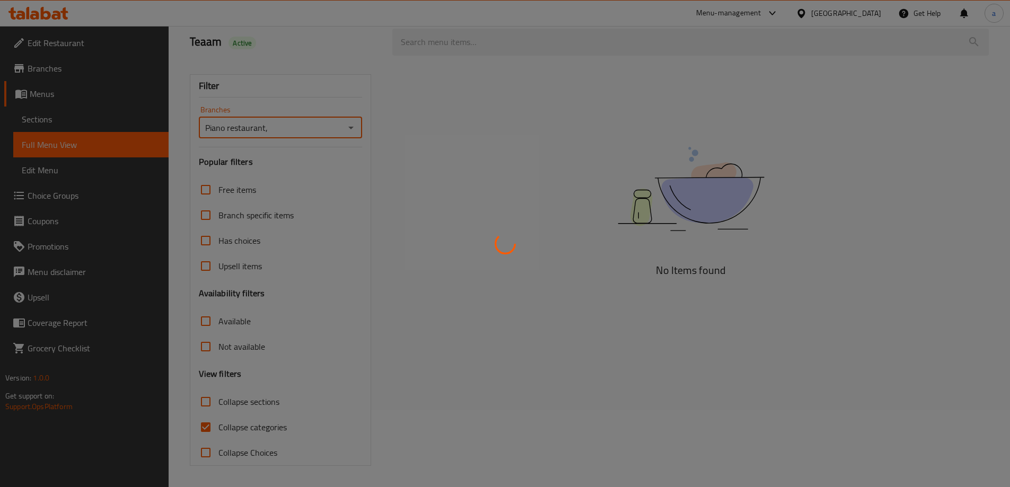
scroll to position [148, 0]
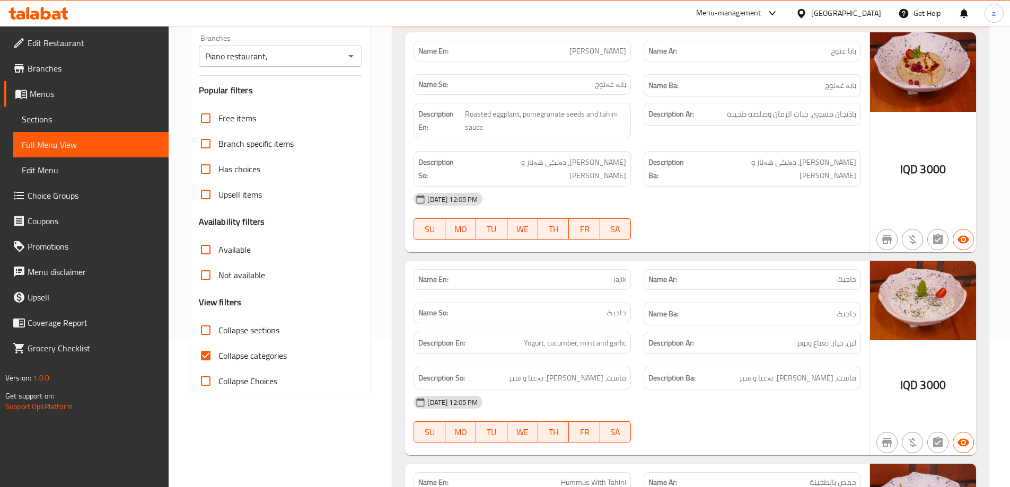
click at [258, 357] on span "Collapse categories" at bounding box center [252, 355] width 68 height 13
click at [218, 357] on input "Collapse categories" at bounding box center [205, 355] width 25 height 25
checkbox input "false"
click at [237, 330] on span "Collapse sections" at bounding box center [248, 330] width 61 height 13
click at [218, 330] on input "Collapse sections" at bounding box center [205, 329] width 25 height 25
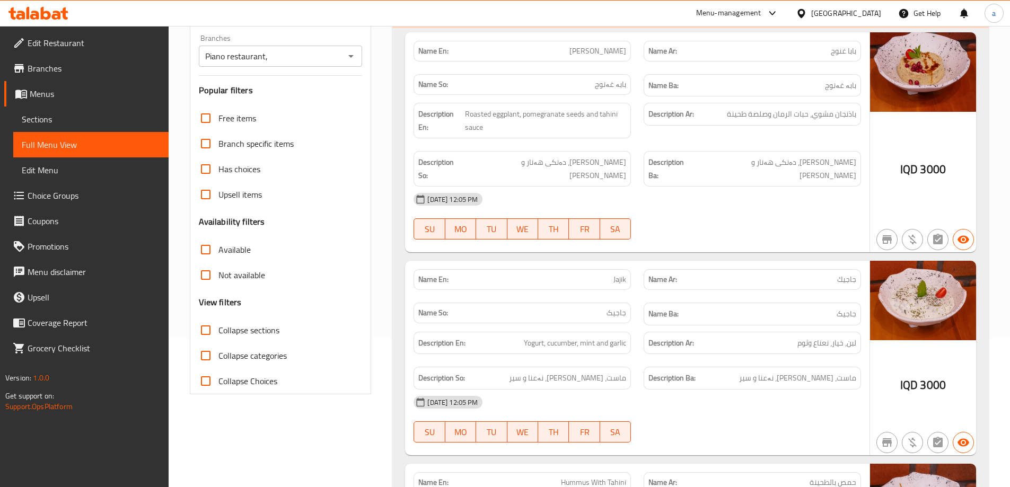
checkbox input "true"
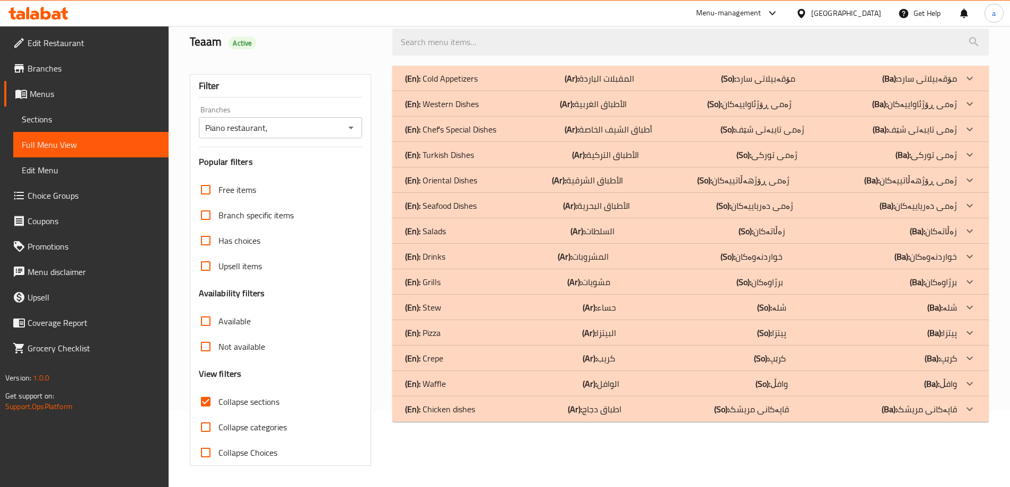
scroll to position [77, 0]
click at [600, 226] on p "(Ar): السلطات" at bounding box center [592, 231] width 44 height 13
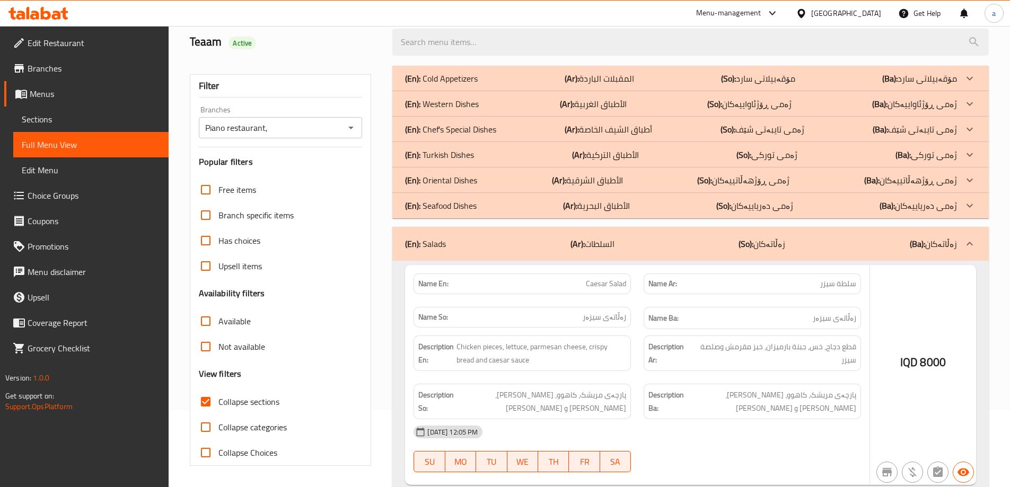
click at [597, 200] on p "(Ar): الأطباق البحرية" at bounding box center [596, 205] width 67 height 13
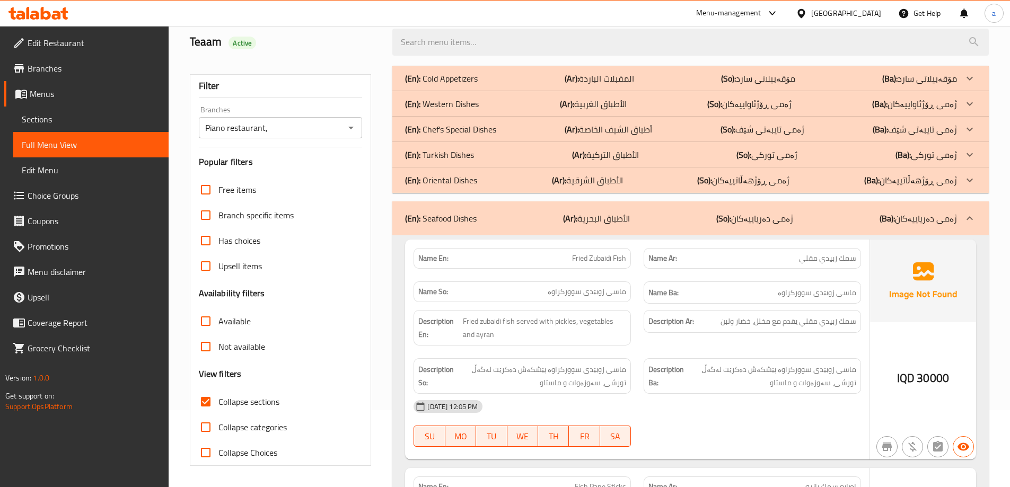
click at [598, 184] on p "(Ar): الأطباق الشرقية" at bounding box center [587, 180] width 71 height 13
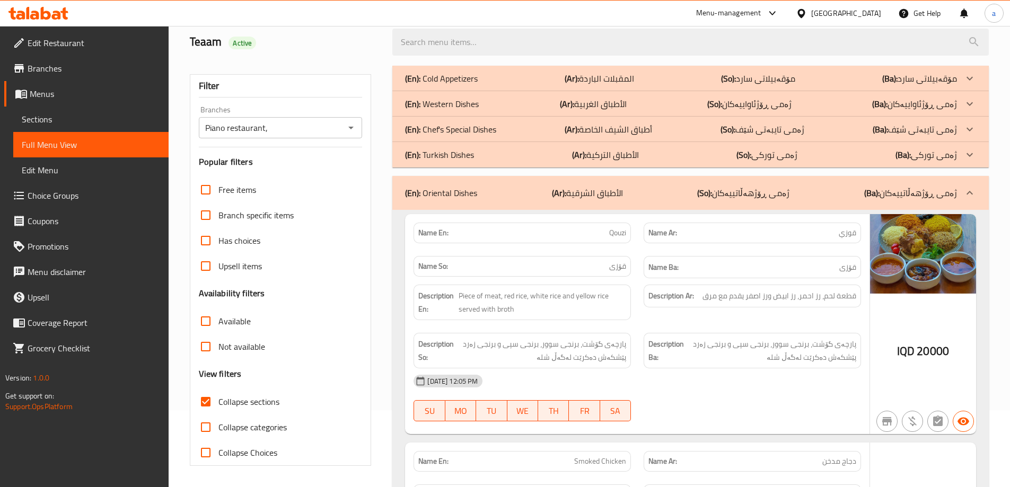
click at [598, 151] on p "(Ar): الأطباق التركية" at bounding box center [605, 154] width 67 height 13
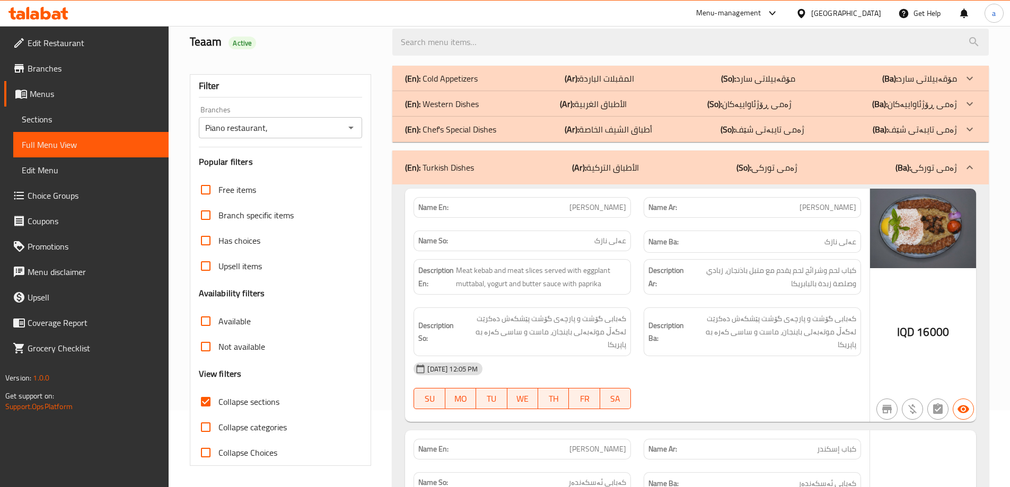
click at [596, 133] on p "(Ar): أطباق الشيف الخاصة" at bounding box center [607, 129] width 87 height 13
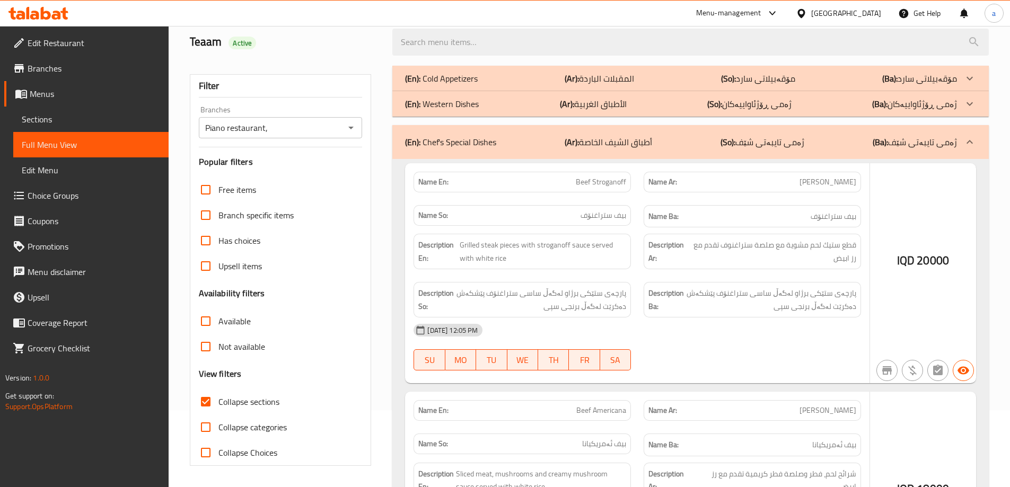
click at [591, 104] on p "(Ar): الأطباق الغربية" at bounding box center [593, 104] width 67 height 13
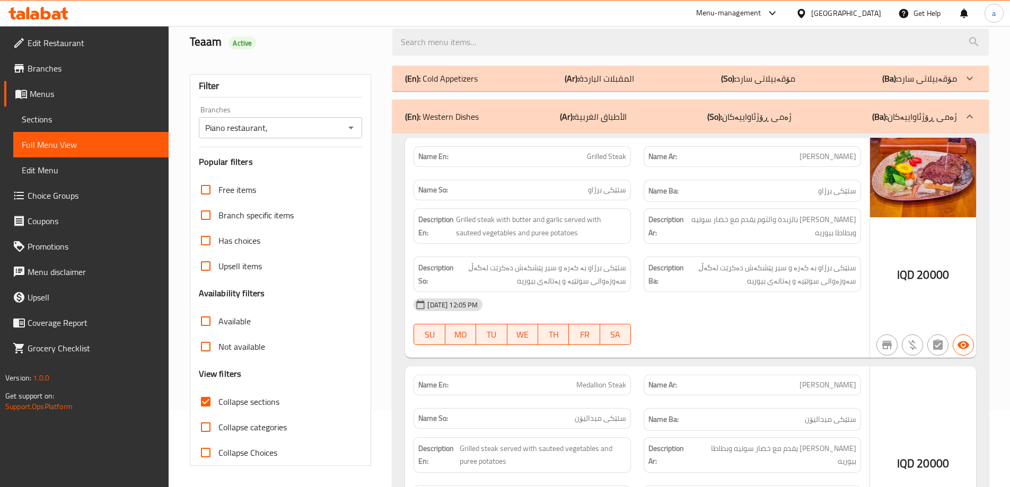
click at [597, 78] on p "(Ar): المقبلات الباردة" at bounding box center [598, 78] width 69 height 13
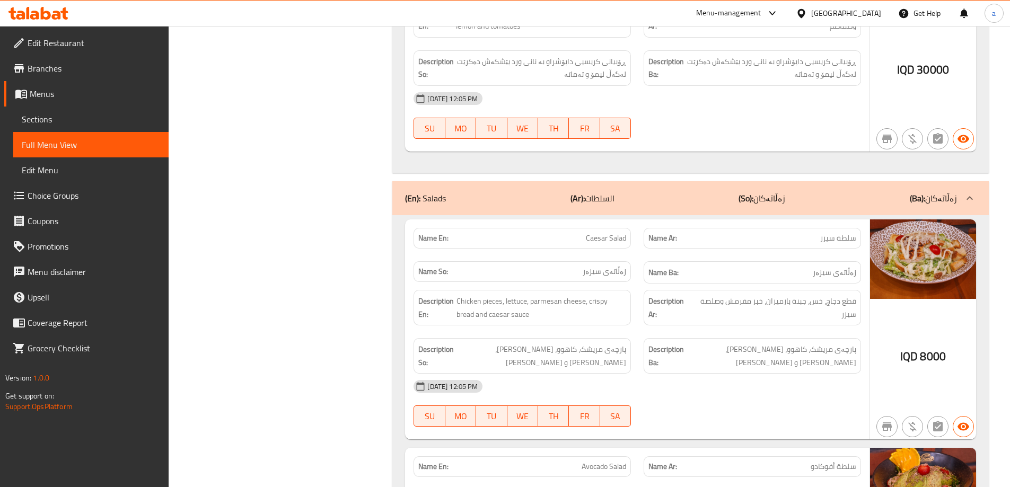
scroll to position [11359, 0]
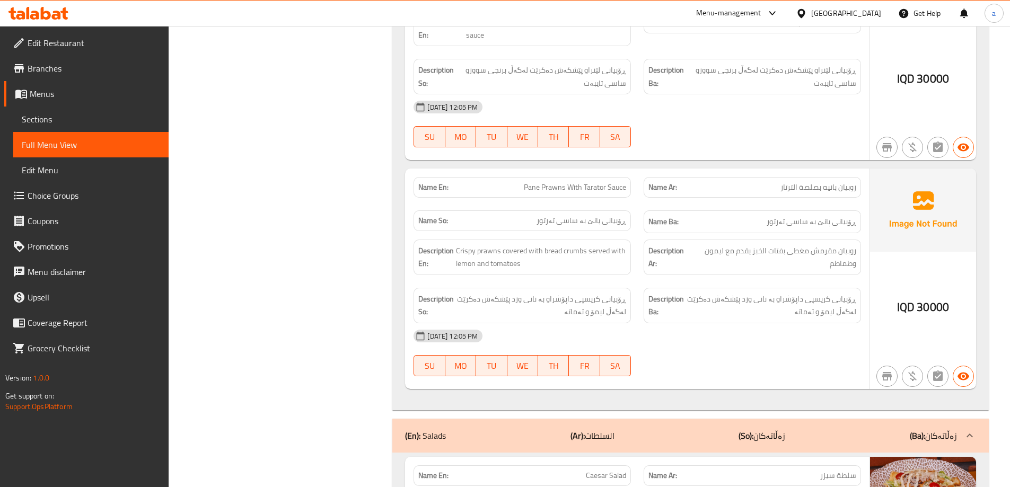
click at [832, 429] on div "(En): Salads (Ar): السلطات (So): زەڵاتەکان (Ba): زەڵاتەکان" at bounding box center [681, 435] width 552 height 13
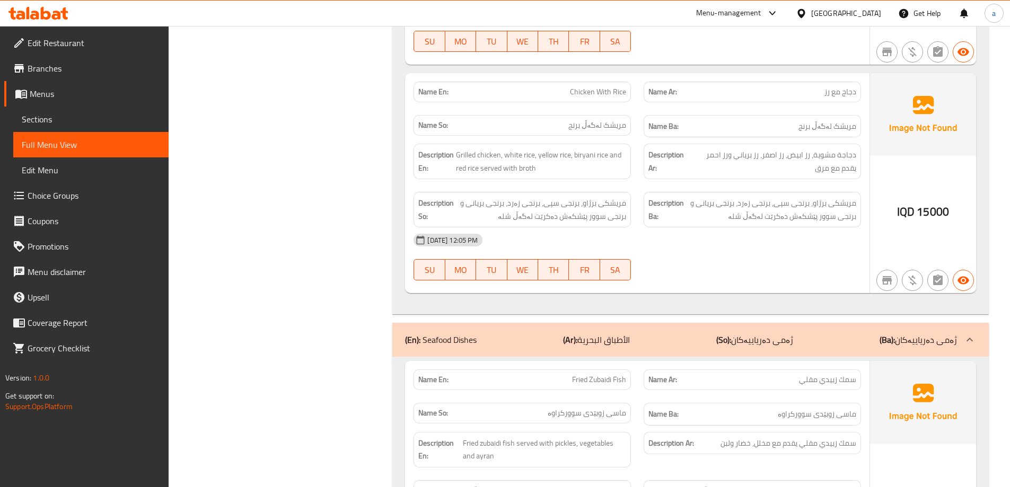
scroll to position [9133, 0]
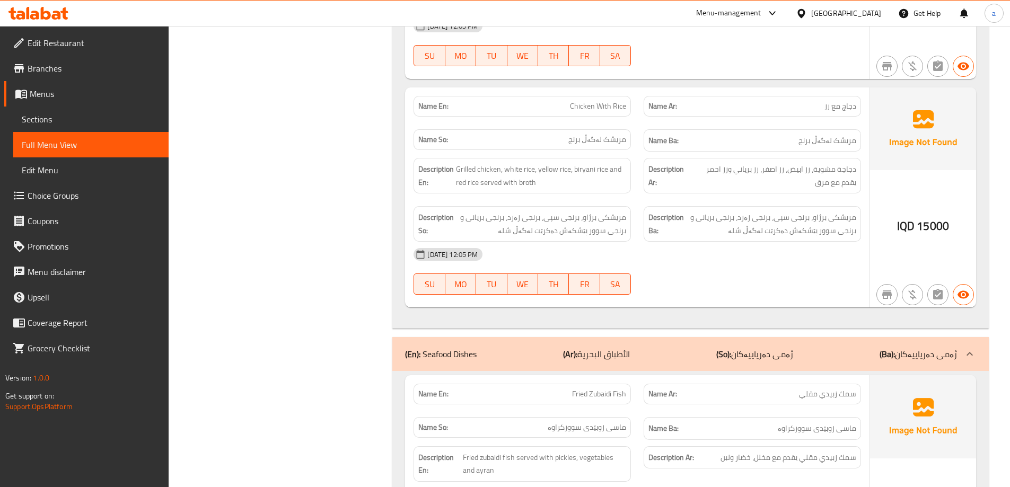
click at [855, 348] on div "(En): Seafood Dishes (Ar): الأطباق البحرية (So): ژەمى دەریاییەکان (Ba): ژەمى دە…" at bounding box center [681, 354] width 552 height 13
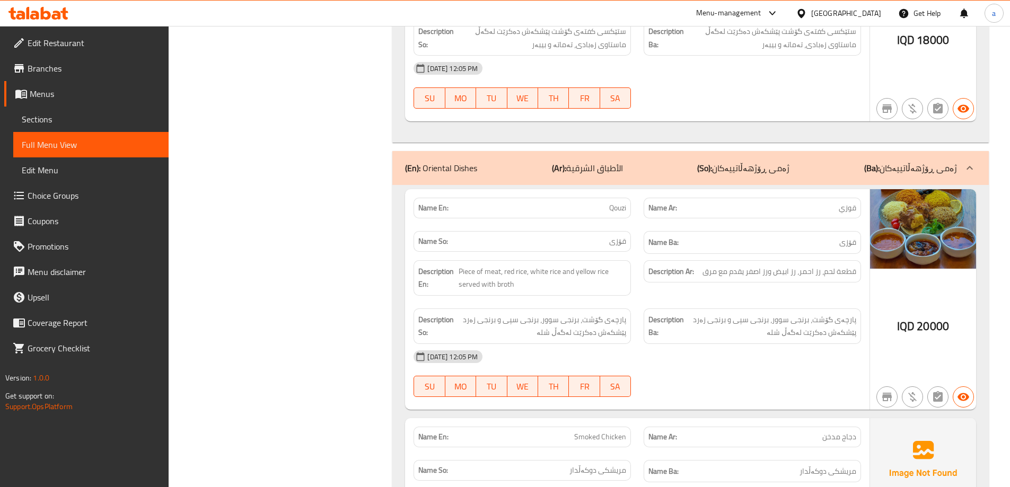
scroll to position [6748, 0]
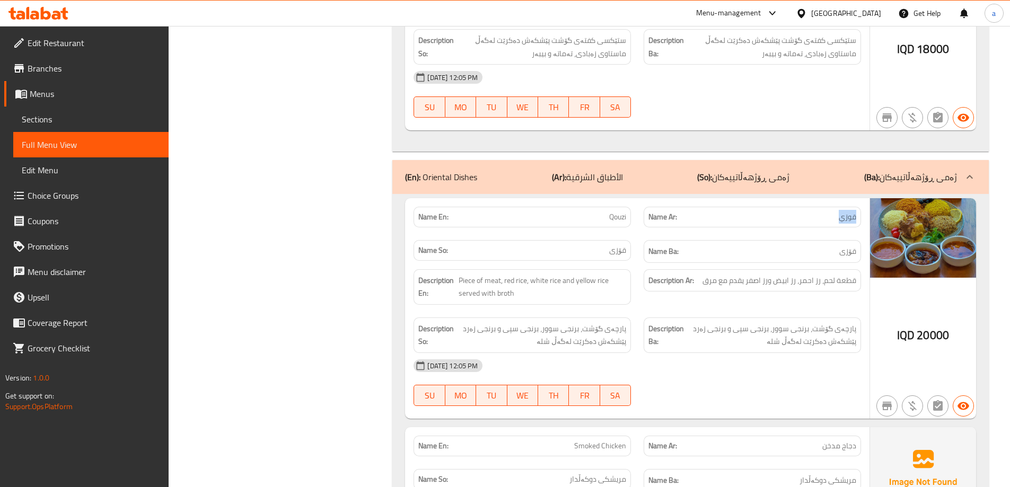
drag, startPoint x: 824, startPoint y: 174, endPoint x: 736, endPoint y: 172, distance: 87.5
click at [853, 211] on p "Name Ar: قوزي" at bounding box center [752, 216] width 208 height 11
click at [566, 211] on p "Name En: Qouzi" at bounding box center [522, 216] width 208 height 11
drag, startPoint x: 571, startPoint y: 174, endPoint x: 629, endPoint y: 176, distance: 57.8
click at [629, 207] on div "Name En: Qouzi" at bounding box center [521, 217] width 217 height 21
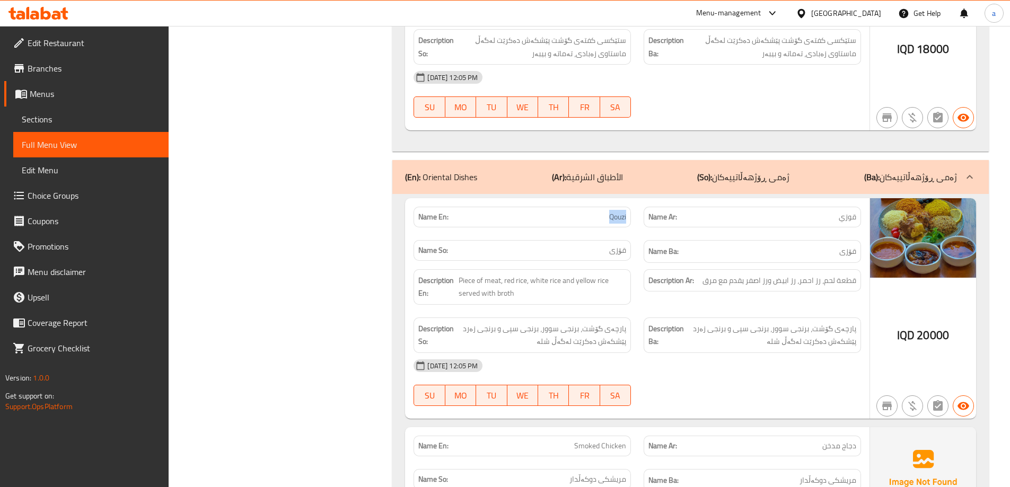
copy span "Qouzi"
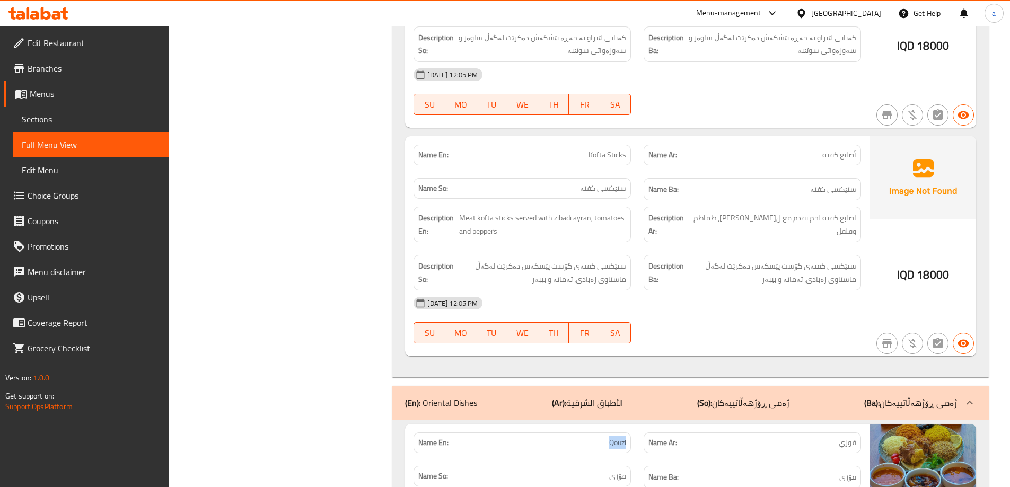
scroll to position [6402, 0]
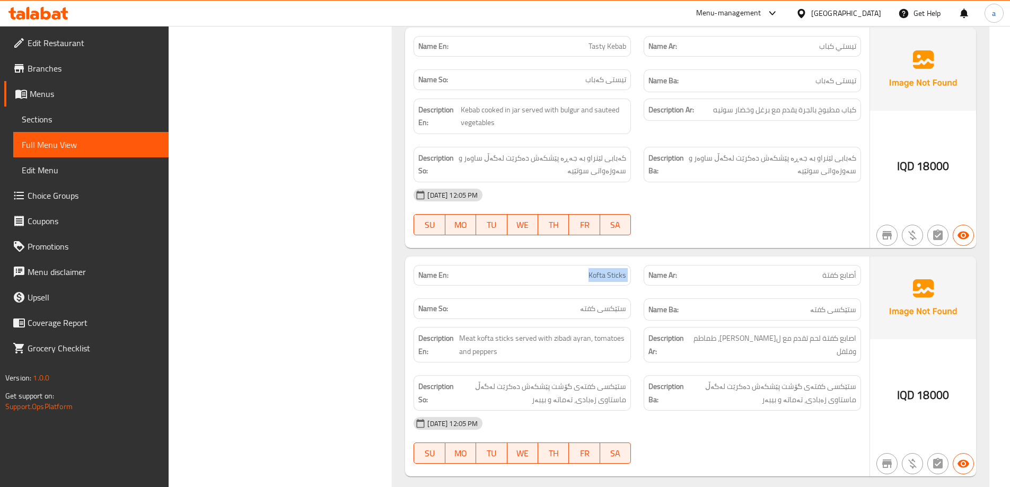
drag, startPoint x: 568, startPoint y: 228, endPoint x: 641, endPoint y: 237, distance: 73.7
click at [641, 259] on div "Name En: Kofta Sticks Name Ar: أصابع كفتة Name So: ستێکسی کفتە Name Ba: ستێکسی …" at bounding box center [637, 293] width 460 height 69
copy span "Kofta Sticks"
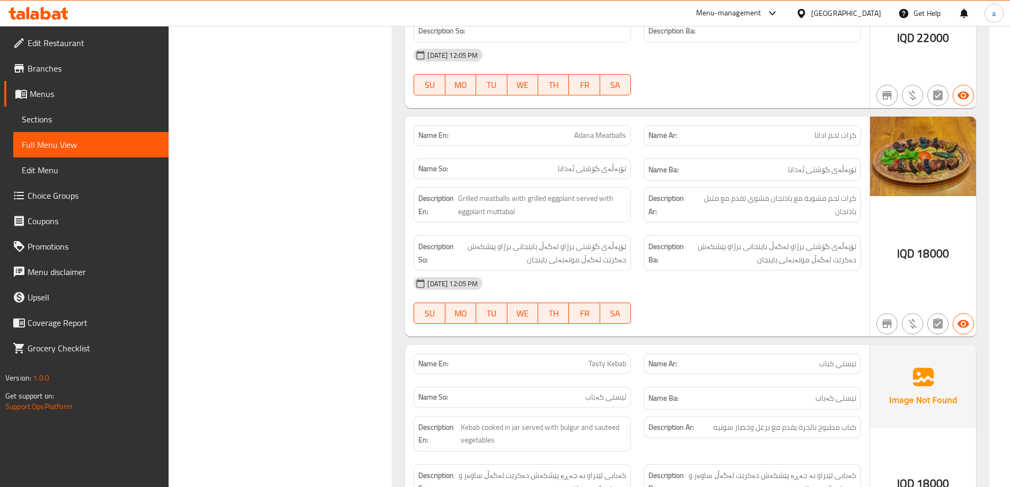
scroll to position [6084, 0]
drag, startPoint x: 579, startPoint y: 322, endPoint x: 639, endPoint y: 331, distance: 60.0
click at [639, 348] on div "Name En: Tasty Kebab Name Ar: تيستي كباب Name So: تیستی کەباب Name Ba: تیستی کە…" at bounding box center [637, 382] width 460 height 69
copy span "Tasty Kebab"
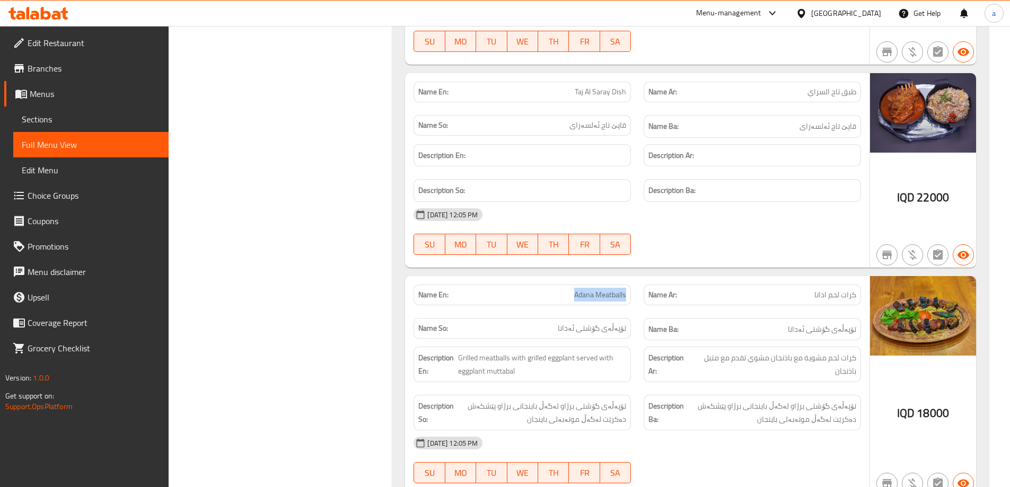
drag, startPoint x: 556, startPoint y: 253, endPoint x: 631, endPoint y: 266, distance: 76.3
click at [631, 278] on div "Name En: Adana Meatballs" at bounding box center [522, 294] width 230 height 33
copy span "Adana Meatballs"
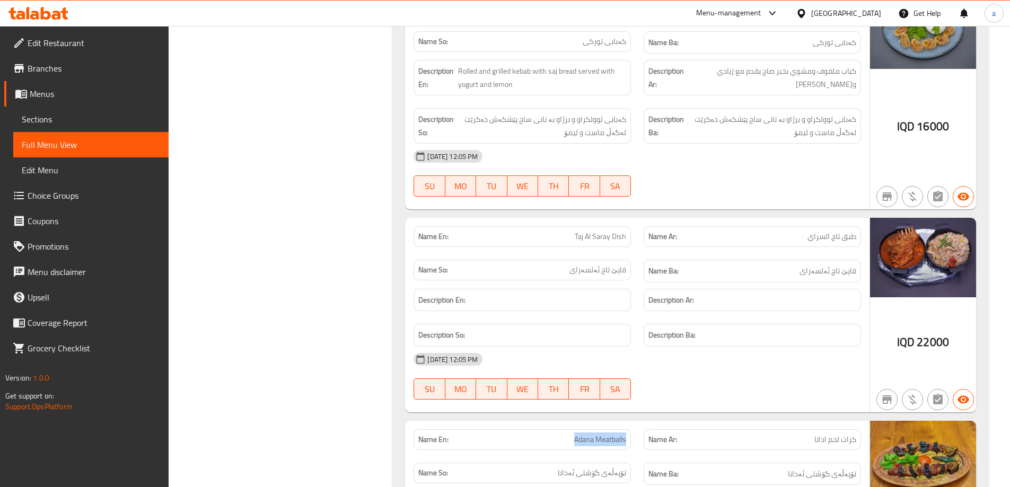
scroll to position [5766, 0]
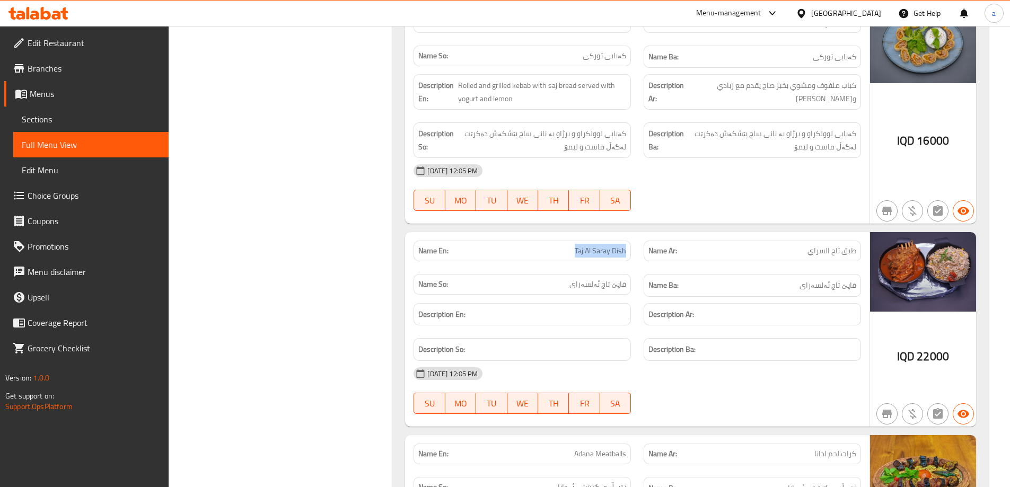
drag, startPoint x: 565, startPoint y: 211, endPoint x: 626, endPoint y: 211, distance: 61.5
click at [626, 241] on div "Name En: Taj Al Saray Dish" at bounding box center [521, 251] width 217 height 21
copy span "Taj Al Saray Dish"
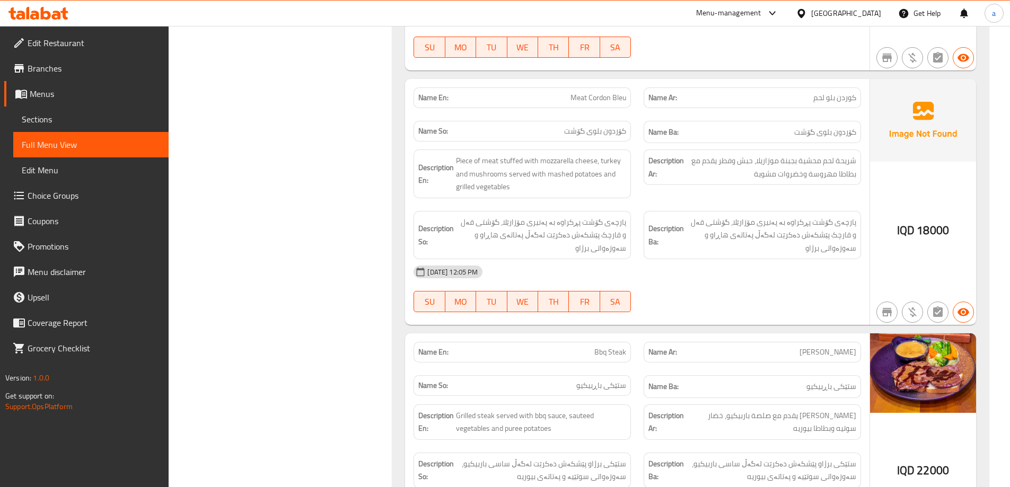
scroll to position [2427, 0]
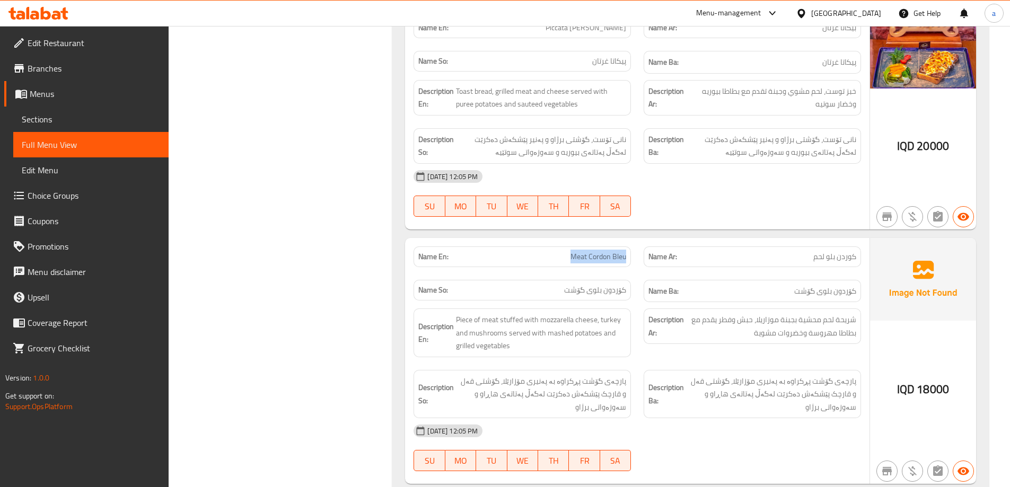
drag, startPoint x: 595, startPoint y: 250, endPoint x: 632, endPoint y: 248, distance: 37.2
click at [632, 248] on div "Name En: Meat Cordon Bleu" at bounding box center [522, 256] width 230 height 33
click at [618, 251] on span "Meat Cordon Bleu" at bounding box center [598, 256] width 56 height 11
drag, startPoint x: 569, startPoint y: 244, endPoint x: 629, endPoint y: 245, distance: 59.4
click at [629, 246] on div "Name En: Meat Cordon Bleu" at bounding box center [521, 256] width 217 height 21
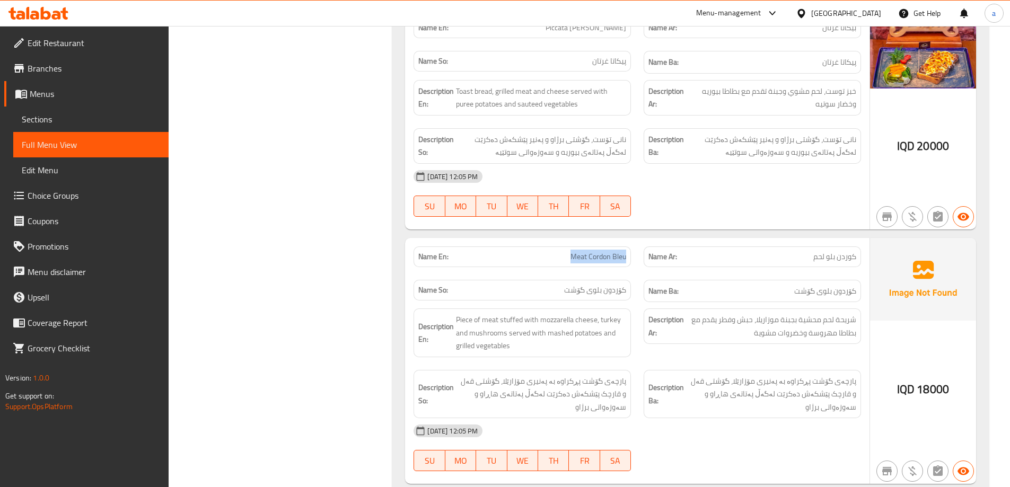
copy span "Meat Cordon Bleu"
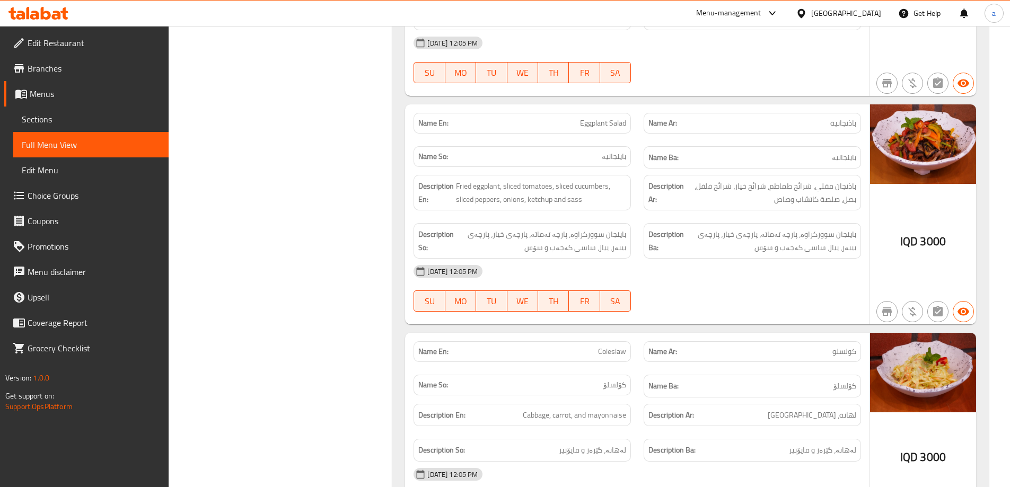
scroll to position [954, 0]
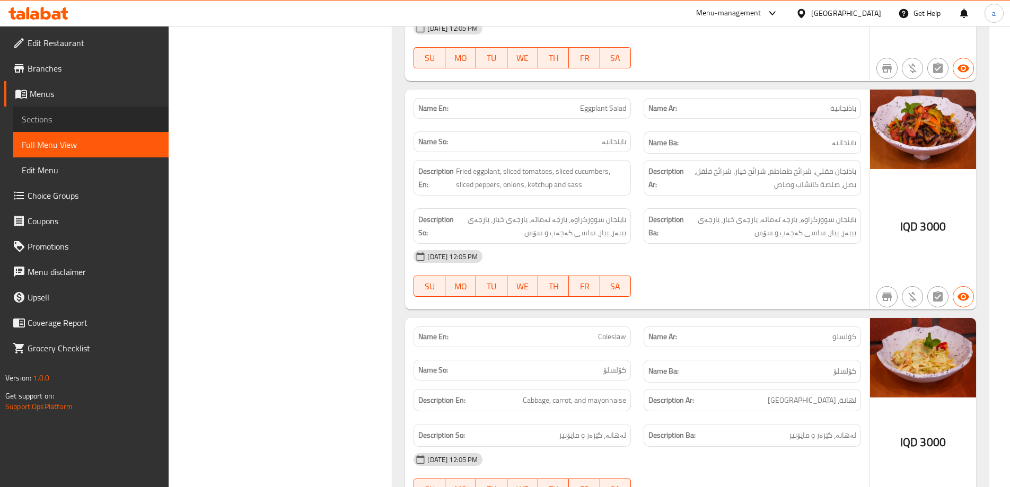
click at [45, 120] on span "Sections" at bounding box center [91, 119] width 138 height 13
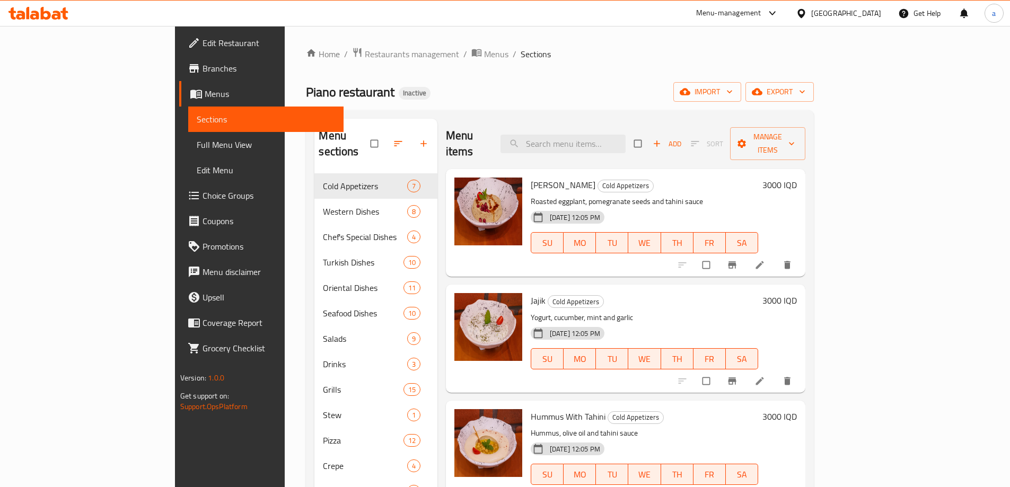
click at [528, 83] on div "Piano restaurant Inactive import export" at bounding box center [560, 92] width 508 height 20
click at [595, 135] on input "search" at bounding box center [562, 144] width 125 height 19
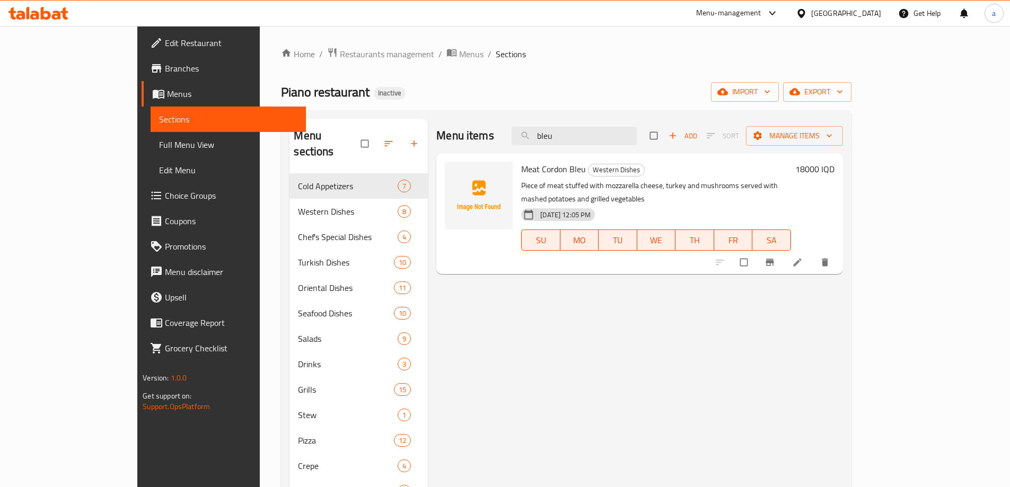
type input "bleu"
click at [802, 257] on icon at bounding box center [797, 262] width 11 height 11
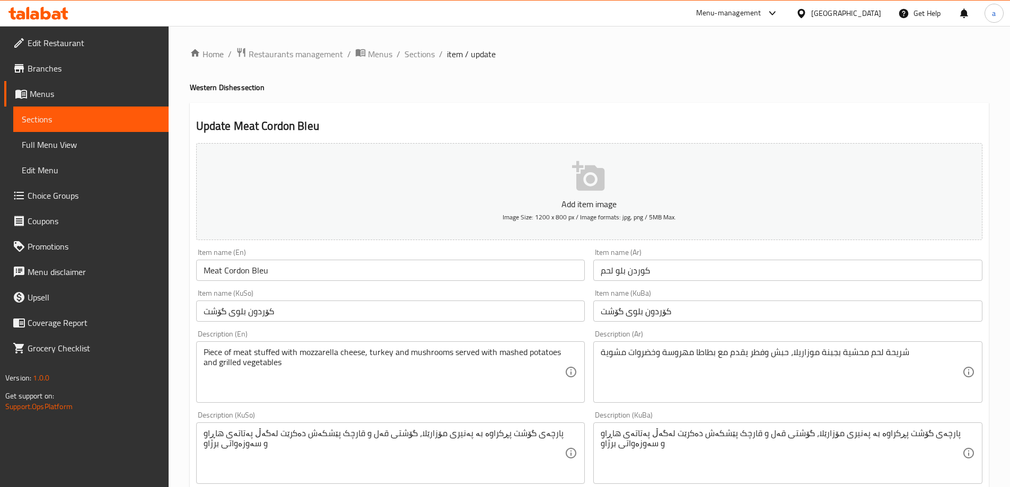
click at [261, 271] on input "Meat Cordon Bleu" at bounding box center [390, 270] width 389 height 21
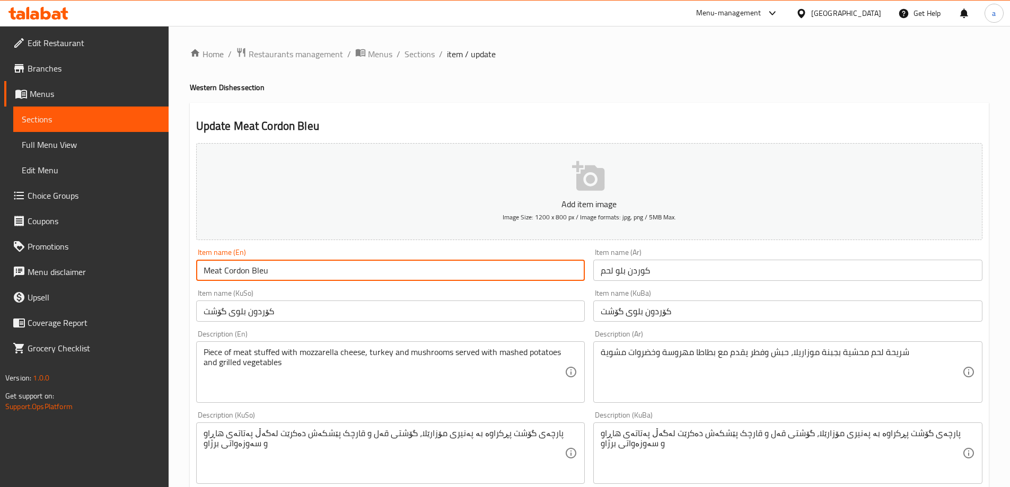
click at [261, 271] on input "Meat Cordon Bleu" at bounding box center [390, 270] width 389 height 21
drag, startPoint x: 223, startPoint y: 266, endPoint x: 283, endPoint y: 270, distance: 60.0
click at [283, 270] on input "Meat Cordon Bleu" at bounding box center [390, 270] width 389 height 21
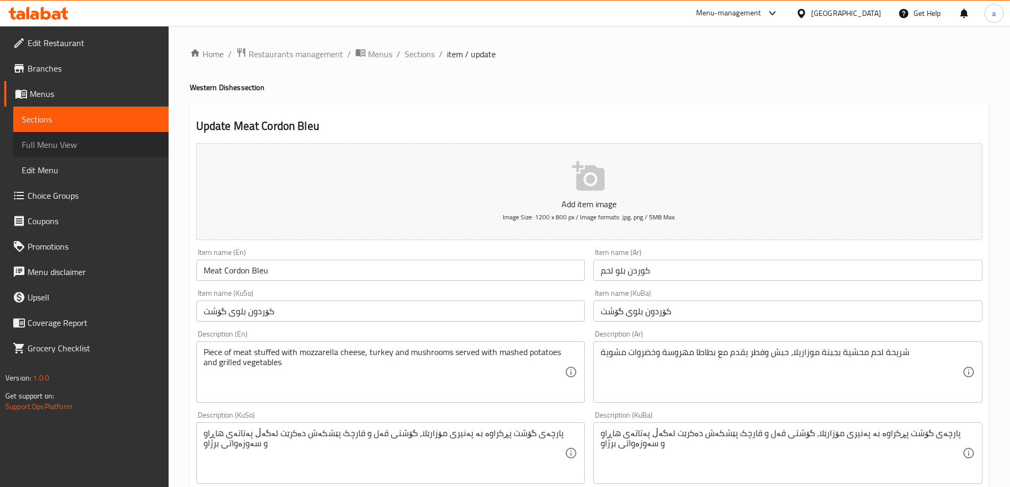
click at [58, 149] on span "Full Menu View" at bounding box center [91, 144] width 138 height 13
